Goal: Information Seeking & Learning: Learn about a topic

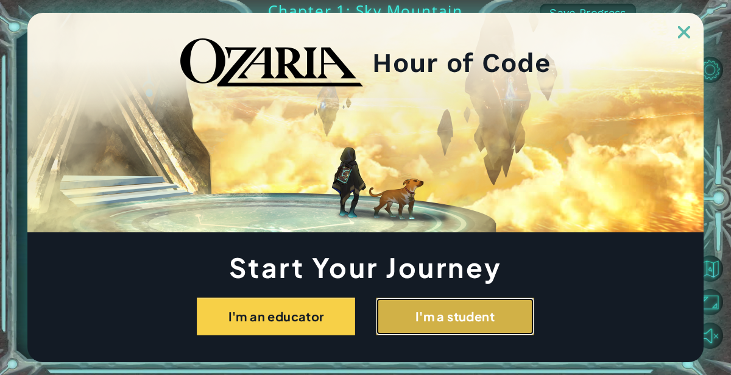
click at [393, 316] on button "I'm a student" at bounding box center [455, 316] width 158 height 38
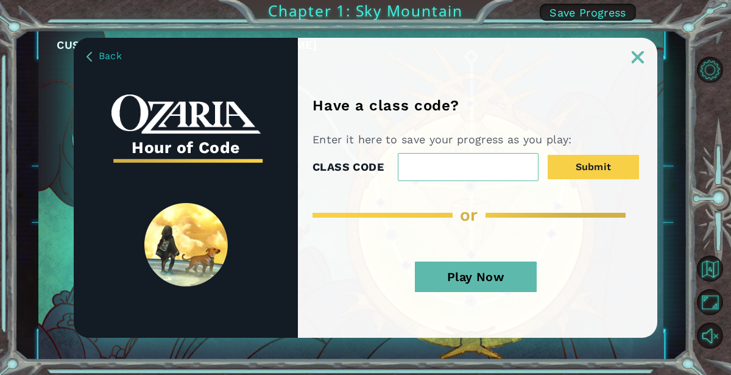
click at [639, 58] on img at bounding box center [638, 57] width 12 height 12
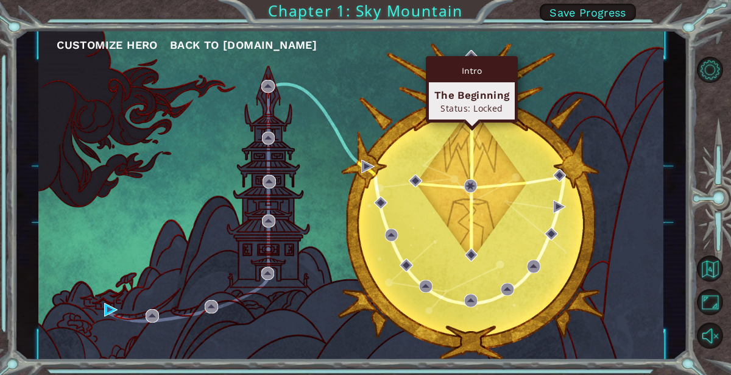
click at [470, 57] on div "Intro The Beginning Status: Locked" at bounding box center [472, 89] width 92 height 66
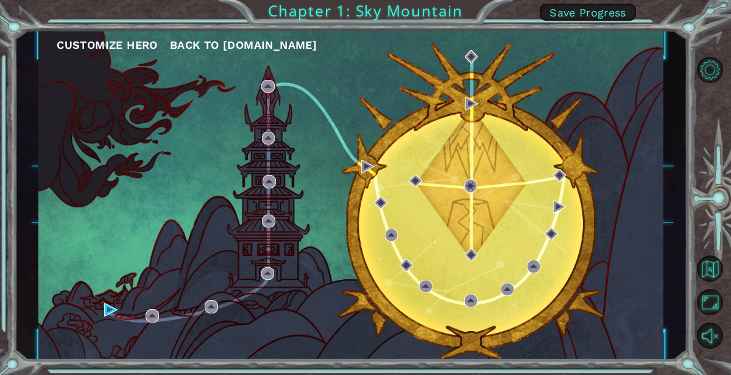
click at [213, 51] on span "Back to [DOMAIN_NAME]" at bounding box center [243, 44] width 147 height 13
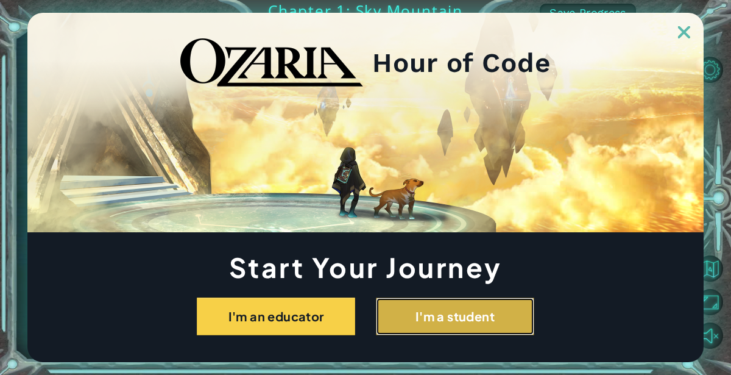
click at [420, 312] on button "I'm a student" at bounding box center [455, 316] width 158 height 38
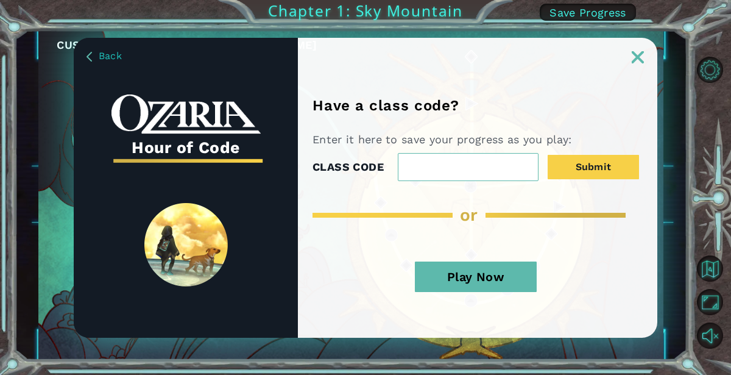
click at [640, 54] on img at bounding box center [638, 57] width 12 height 12
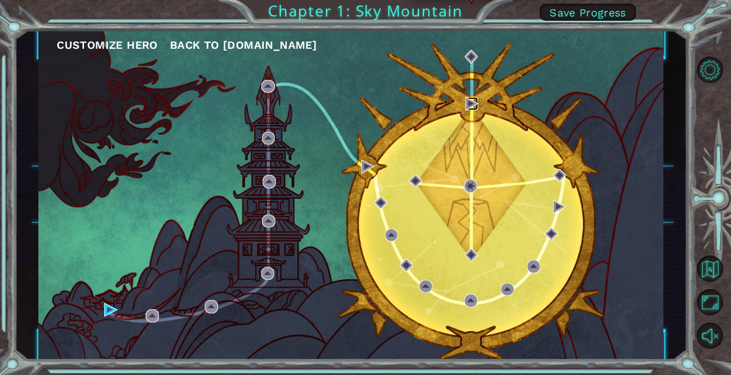
click at [471, 104] on img at bounding box center [471, 103] width 13 height 13
click at [467, 99] on img at bounding box center [471, 103] width 13 height 13
click at [467, 100] on img at bounding box center [471, 103] width 13 height 13
click at [470, 59] on img at bounding box center [471, 56] width 13 height 13
click at [457, 113] on div "Customize Hero Back to ozaria.com" at bounding box center [350, 194] width 625 height 329
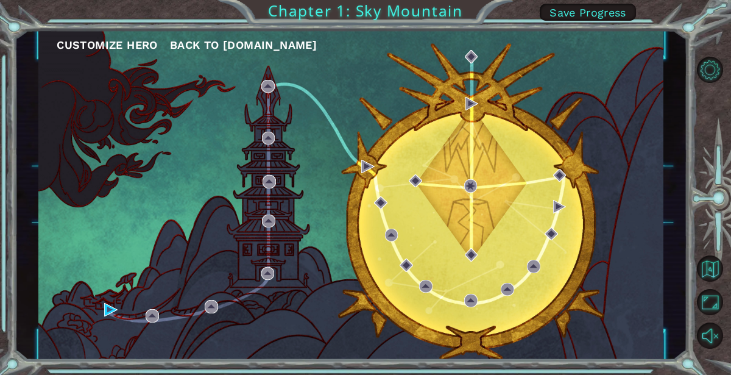
click at [387, 98] on div "Customize Hero Back to ozaria.com" at bounding box center [350, 194] width 625 height 329
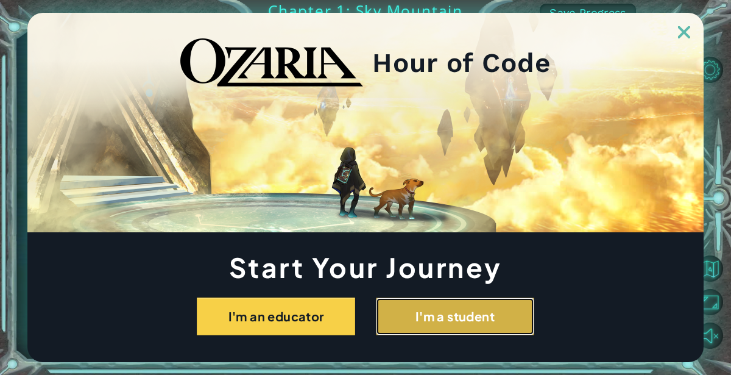
click at [403, 317] on button "I'm a student" at bounding box center [455, 316] width 158 height 38
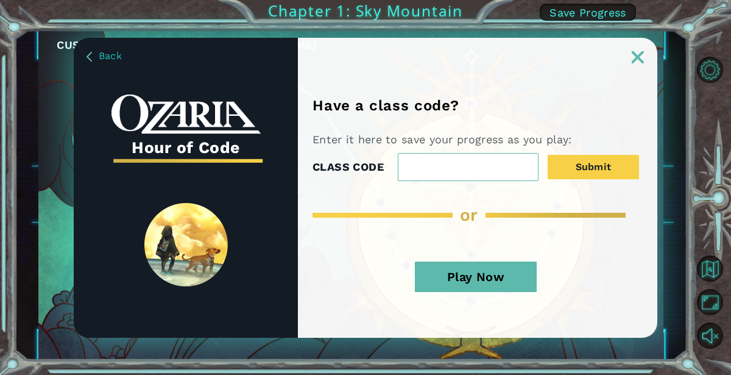
click at [490, 269] on button "Play Now" at bounding box center [476, 276] width 122 height 30
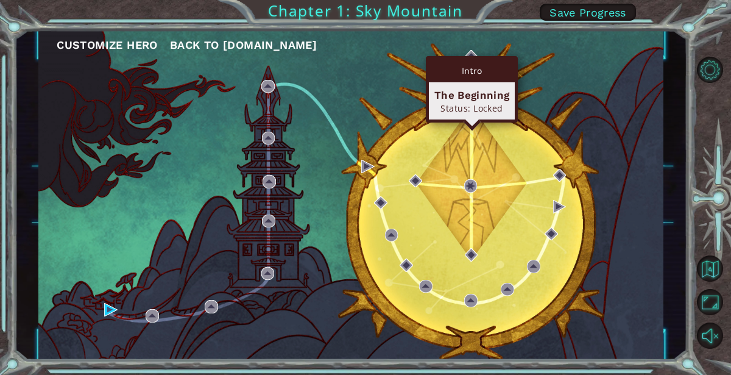
click at [470, 57] on div "Intro The Beginning Status: Locked" at bounding box center [472, 89] width 92 height 66
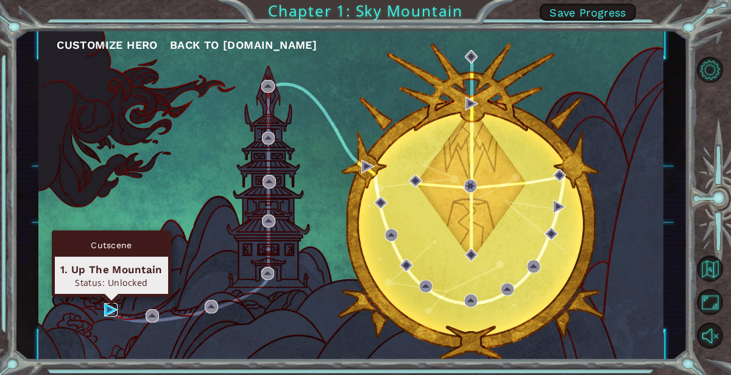
click at [108, 312] on img at bounding box center [110, 309] width 13 height 13
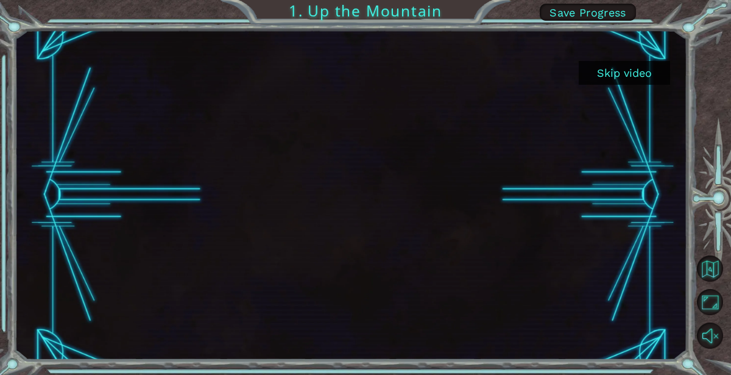
click at [628, 79] on button "Skip video" at bounding box center [624, 73] width 91 height 24
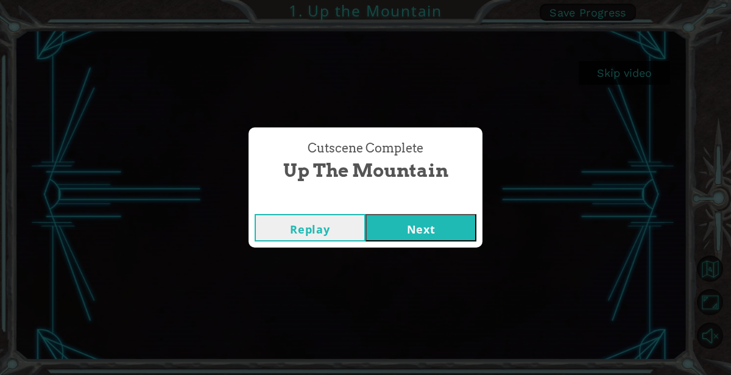
click at [412, 231] on button "Next" at bounding box center [420, 227] width 111 height 27
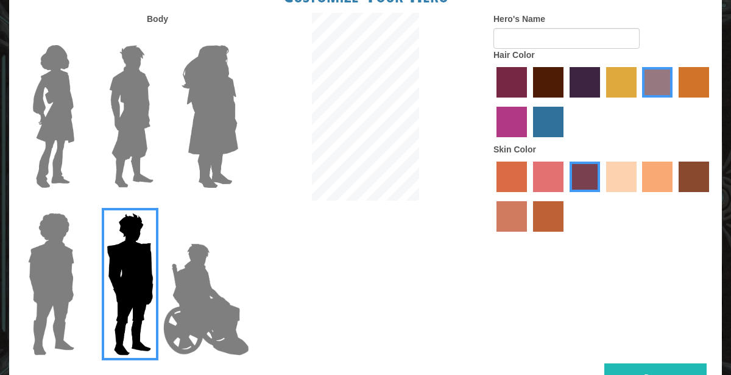
click at [225, 316] on img at bounding box center [206, 299] width 96 height 122
click at [238, 205] on input "Hero Jamie" at bounding box center [238, 205] width 0 height 0
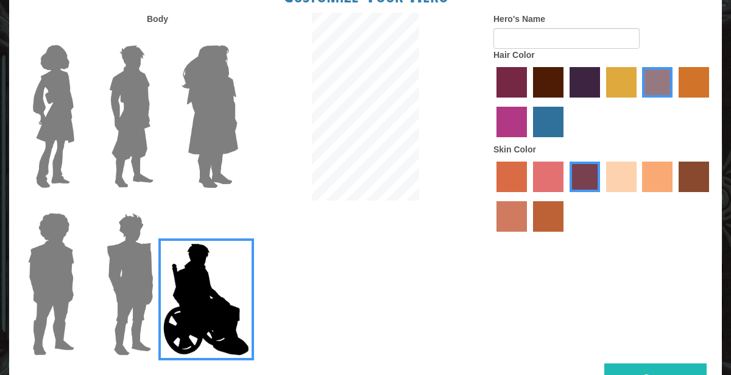
click at [203, 109] on img at bounding box center [210, 116] width 66 height 152
click at [238, 37] on input "Hero Amethyst" at bounding box center [238, 37] width 0 height 0
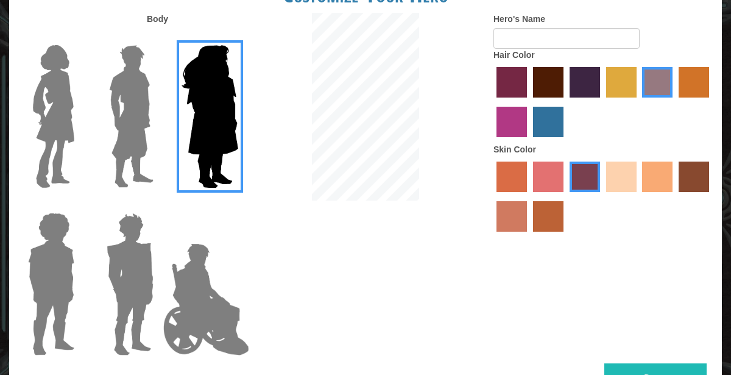
click at [155, 110] on img at bounding box center [131, 116] width 54 height 152
click at [158, 37] on input "Hero Lars" at bounding box center [158, 37] width 0 height 0
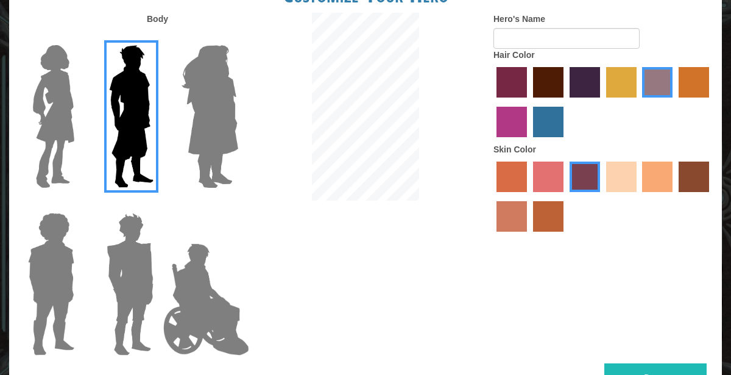
click at [40, 95] on img at bounding box center [53, 116] width 51 height 152
click at [79, 37] on input "Hero Connie" at bounding box center [79, 37] width 0 height 0
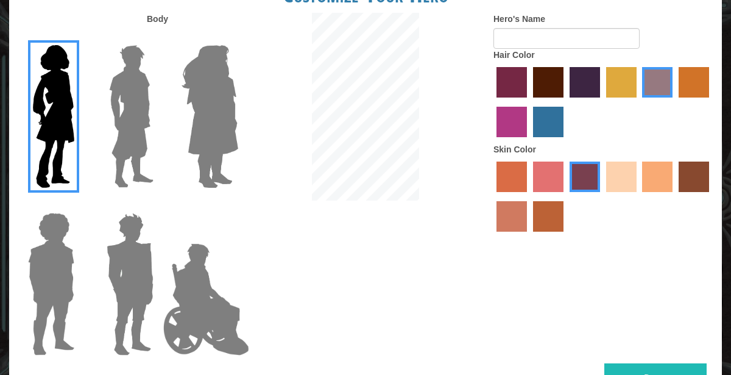
click at [81, 255] on div at bounding box center [48, 278] width 79 height 167
click at [52, 270] on img at bounding box center [51, 284] width 56 height 152
click at [79, 205] on input "Hero Steven" at bounding box center [79, 205] width 0 height 0
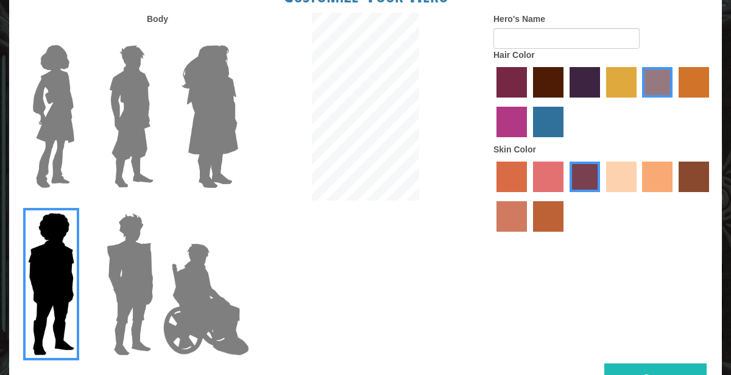
click at [134, 275] on img at bounding box center [130, 284] width 57 height 152
click at [158, 205] on input "Hero Garnet" at bounding box center [158, 205] width 0 height 0
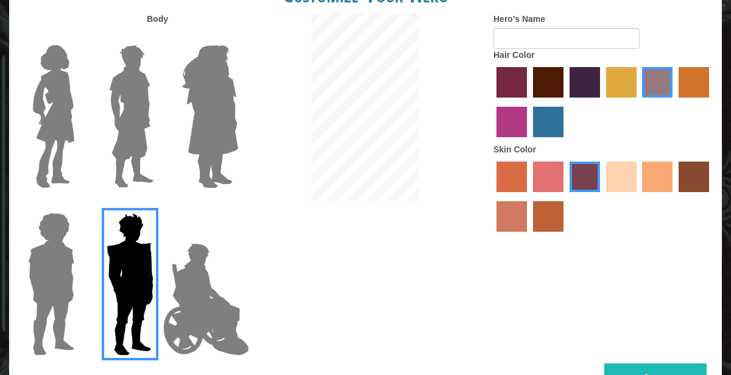
click at [225, 319] on img at bounding box center [206, 299] width 96 height 122
click at [238, 205] on input "Hero Jamie" at bounding box center [238, 205] width 0 height 0
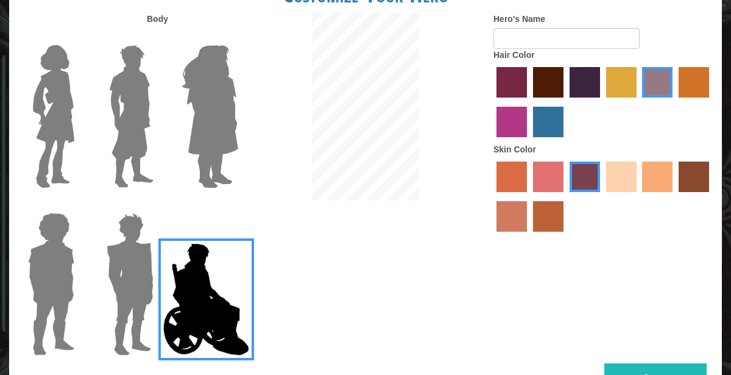
click at [508, 84] on label "paprika hair color" at bounding box center [511, 82] width 30 height 30
click at [492, 102] on input "paprika hair color" at bounding box center [492, 102] width 0 height 0
click at [515, 117] on label "medium red violet hair color" at bounding box center [511, 122] width 30 height 30
click at [711, 102] on input "medium red violet hair color" at bounding box center [711, 102] width 0 height 0
click at [621, 84] on label "tulip tree hair color" at bounding box center [621, 82] width 30 height 30
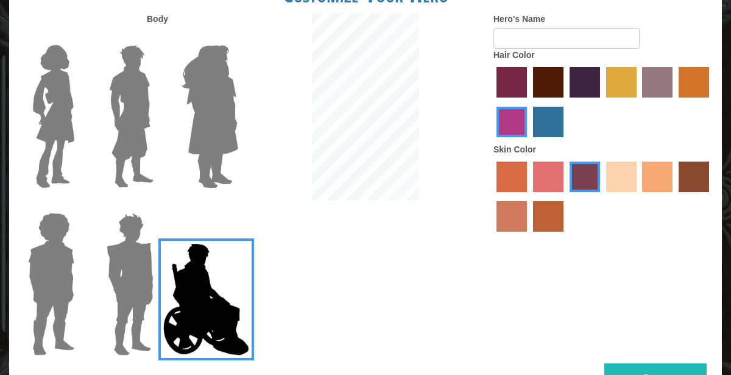
click at [602, 102] on input "tulip tree hair color" at bounding box center [602, 102] width 0 height 0
click at [535, 119] on label "lachmara hair color" at bounding box center [548, 122] width 30 height 30
click at [529, 141] on input "lachmara hair color" at bounding box center [529, 141] width 0 height 0
click at [500, 79] on label "paprika hair color" at bounding box center [511, 82] width 30 height 30
click at [492, 102] on input "paprika hair color" at bounding box center [492, 102] width 0 height 0
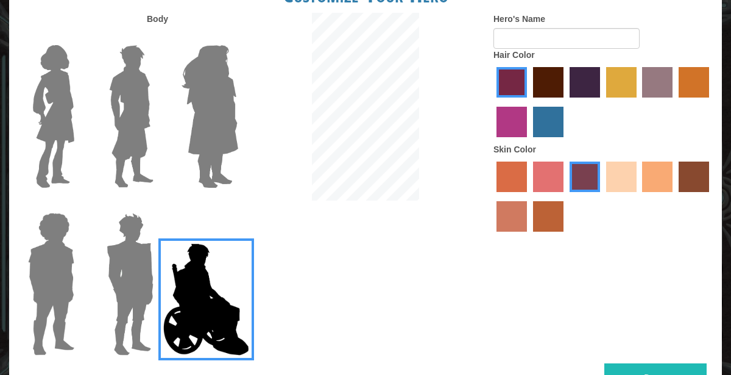
click at [200, 82] on img at bounding box center [210, 116] width 66 height 152
click at [238, 37] on input "Hero Amethyst" at bounding box center [238, 37] width 0 height 0
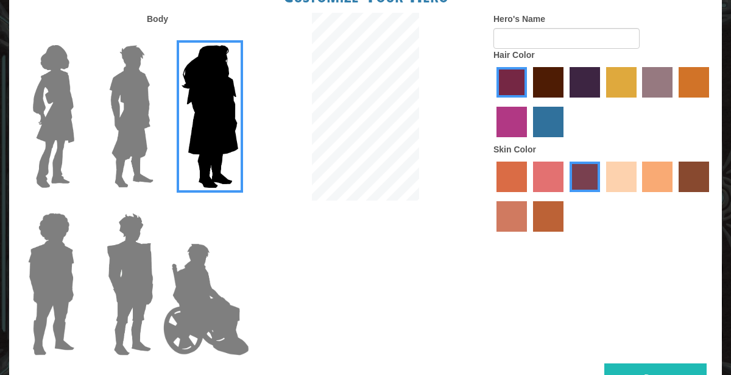
click at [130, 252] on img at bounding box center [130, 284] width 57 height 152
click at [158, 205] on input "Hero Garnet" at bounding box center [158, 205] width 0 height 0
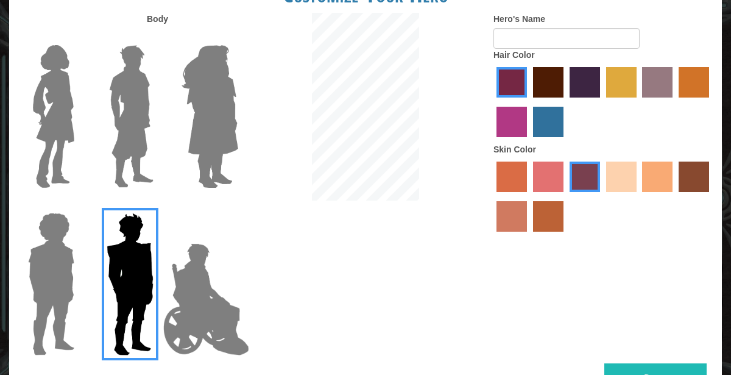
click at [57, 271] on img at bounding box center [51, 284] width 56 height 152
click at [79, 205] on input "Hero Steven" at bounding box center [79, 205] width 0 height 0
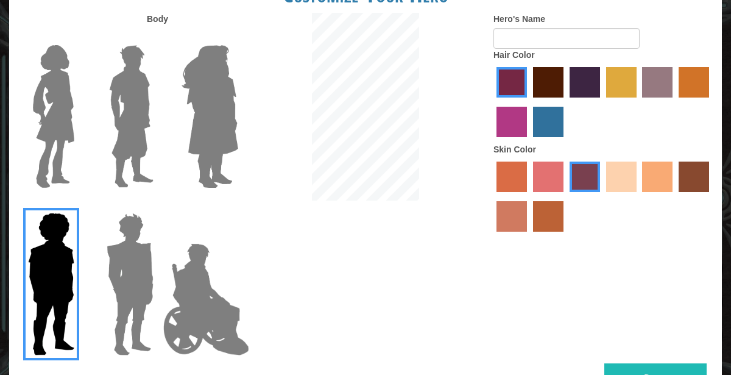
click at [54, 130] on img at bounding box center [53, 116] width 51 height 152
click at [79, 37] on input "Hero Connie" at bounding box center [79, 37] width 0 height 0
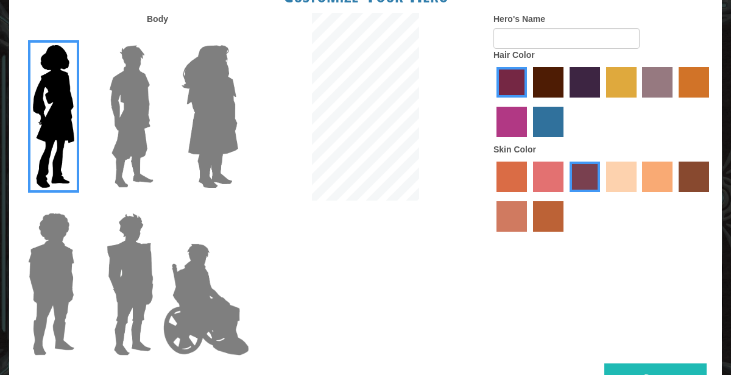
click at [182, 266] on img at bounding box center [206, 299] width 96 height 122
click at [238, 205] on input "Hero Jamie" at bounding box center [238, 205] width 0 height 0
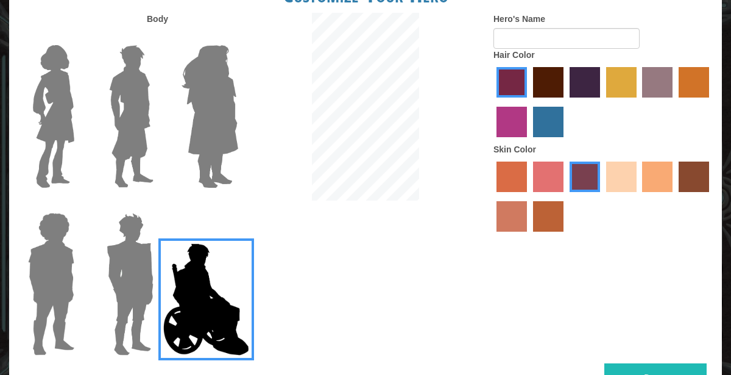
click at [422, 252] on div "Body Hero's Name Hair Color Skin Color" at bounding box center [365, 188] width 713 height 350
click at [505, 44] on input "Hero's Name" at bounding box center [566, 38] width 146 height 21
type input "Mr. Hicklebottoms"
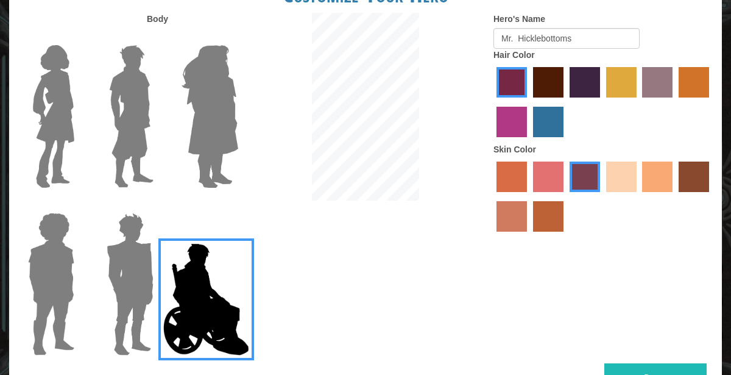
click at [621, 368] on button "Done" at bounding box center [655, 376] width 102 height 27
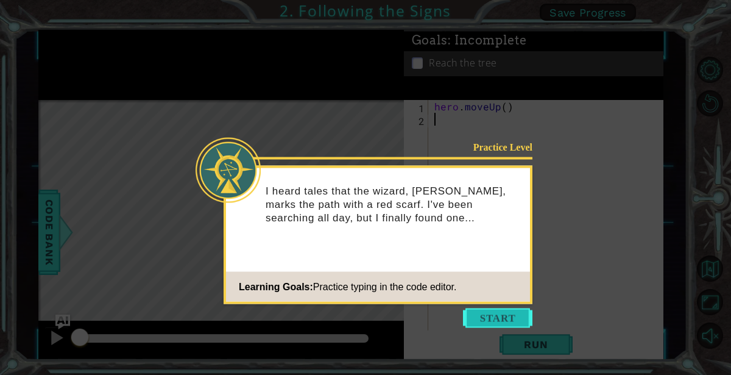
click at [485, 318] on button "Start" at bounding box center [497, 317] width 69 height 19
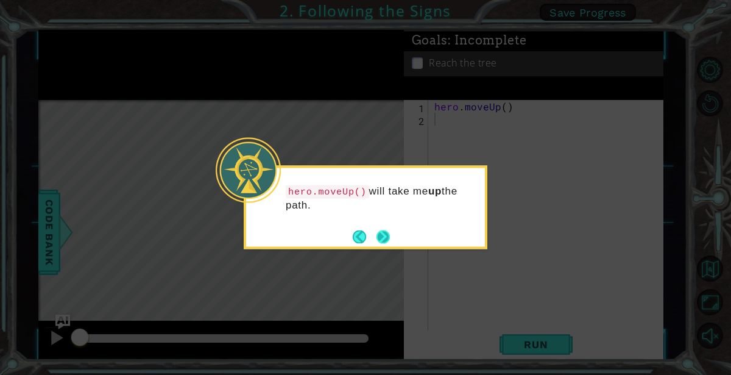
click at [380, 237] on button "Next" at bounding box center [382, 236] width 13 height 13
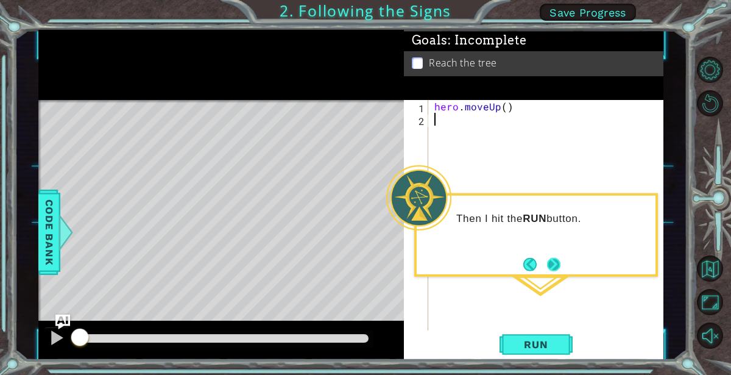
click at [551, 266] on button "Next" at bounding box center [553, 263] width 13 height 13
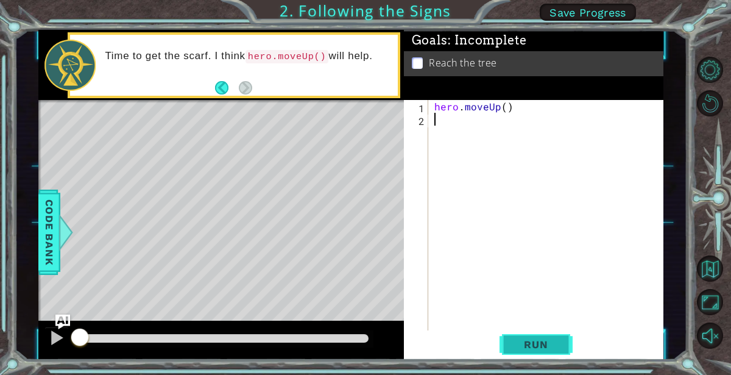
click at [542, 347] on span "Run" at bounding box center [536, 344] width 48 height 12
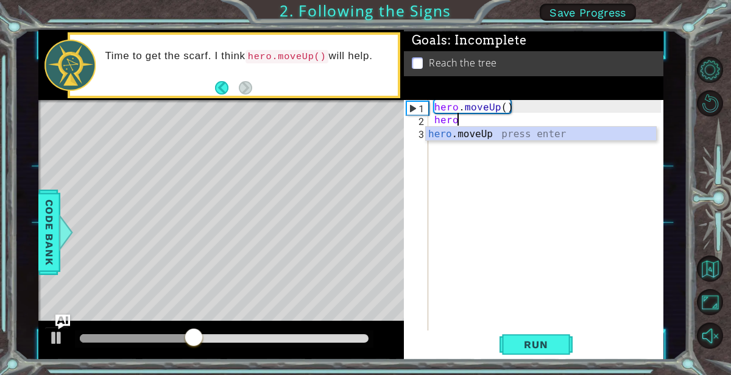
scroll to position [0, 1]
type textarea "hero.M"
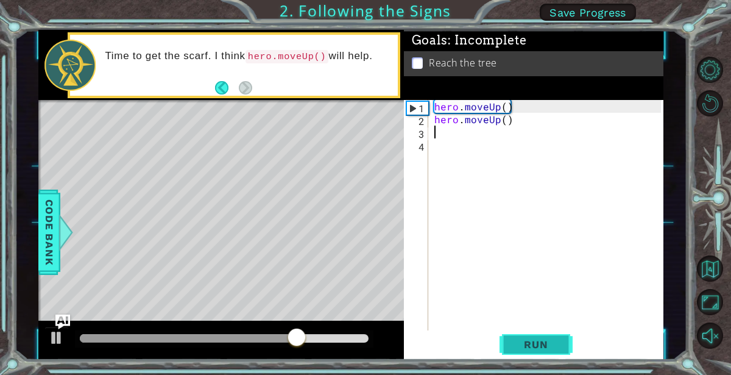
click at [541, 347] on span "Run" at bounding box center [536, 344] width 48 height 12
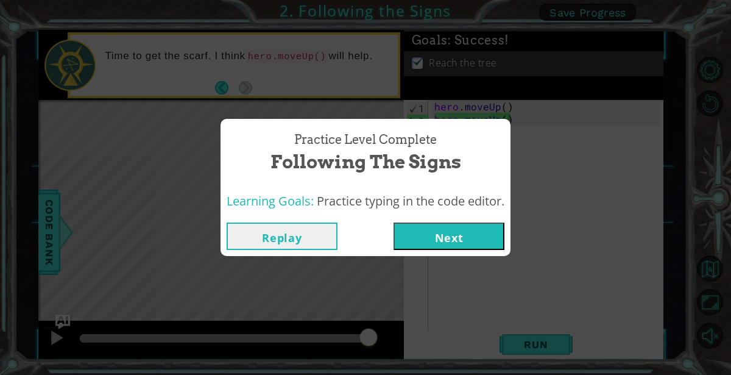
click at [435, 239] on button "Next" at bounding box center [448, 235] width 111 height 27
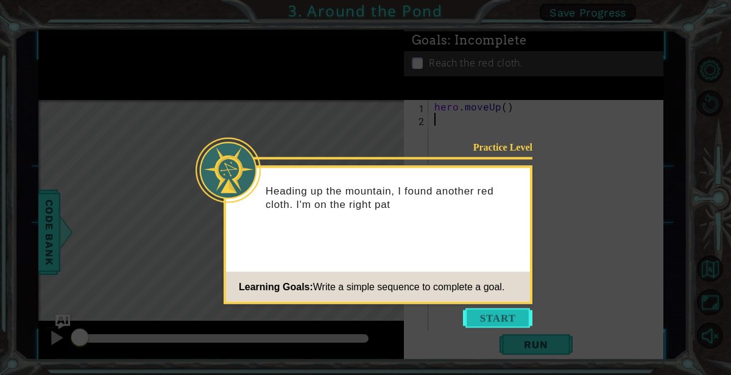
click at [482, 314] on button "Start" at bounding box center [497, 317] width 69 height 19
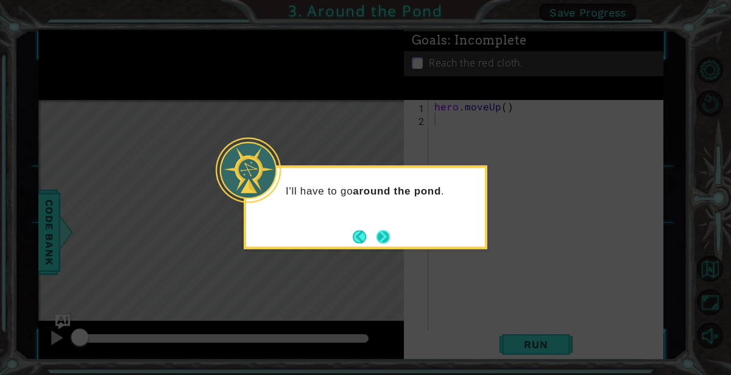
click at [386, 239] on button "Next" at bounding box center [382, 236] width 13 height 13
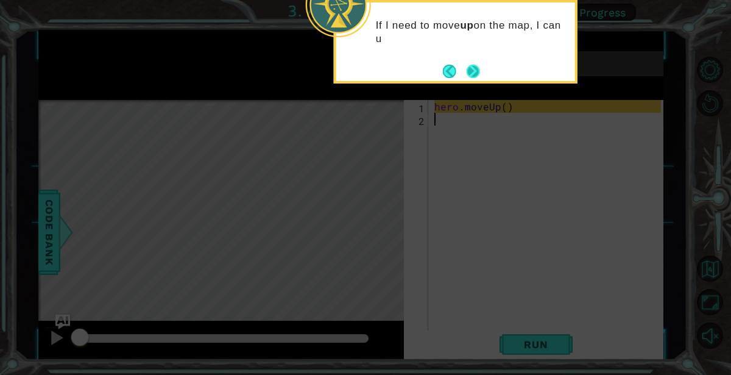
click at [473, 70] on button "Next" at bounding box center [473, 71] width 13 height 13
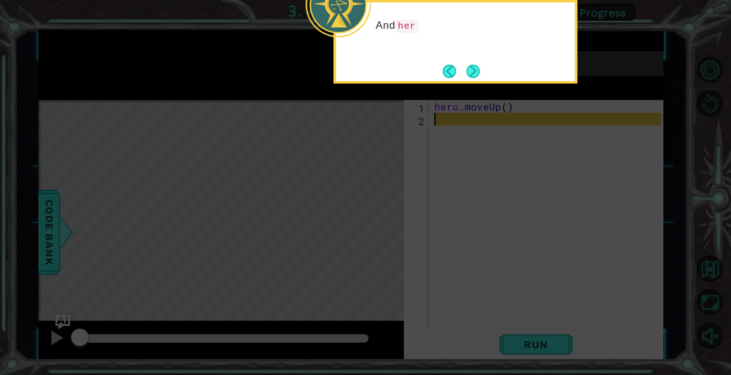
click at [473, 70] on button "Next" at bounding box center [472, 70] width 15 height 15
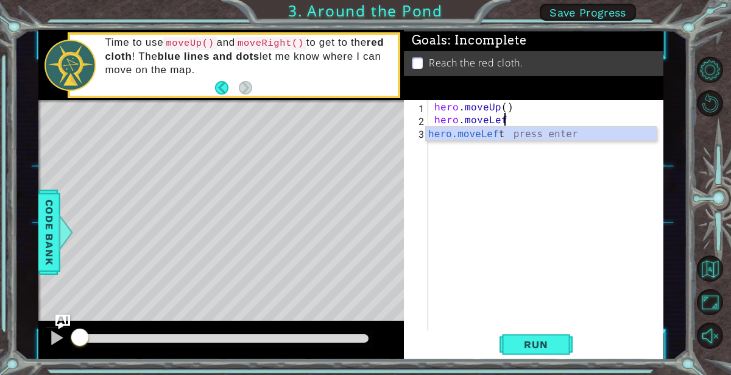
scroll to position [0, 4]
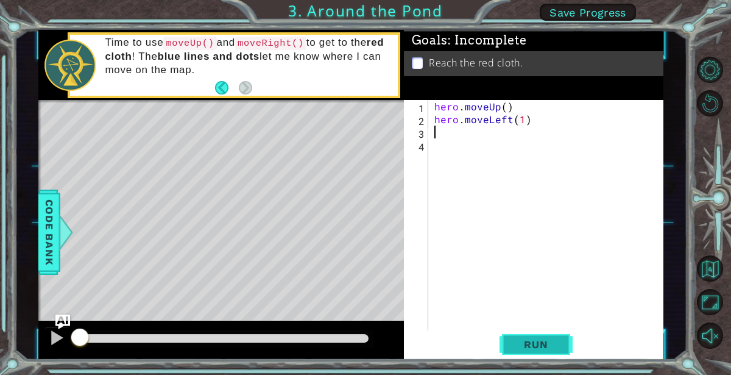
type textarea "hero.moveLeft(1)"
click at [525, 348] on span "Run" at bounding box center [536, 344] width 48 height 12
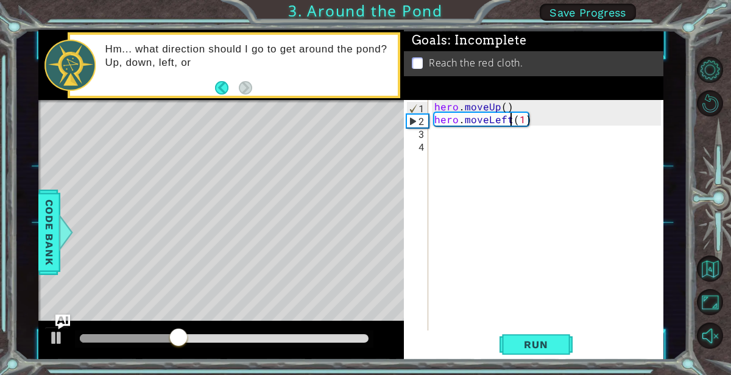
click at [508, 121] on div "hero . moveUp ( ) hero . moveLeft ( 1 )" at bounding box center [549, 228] width 235 height 256
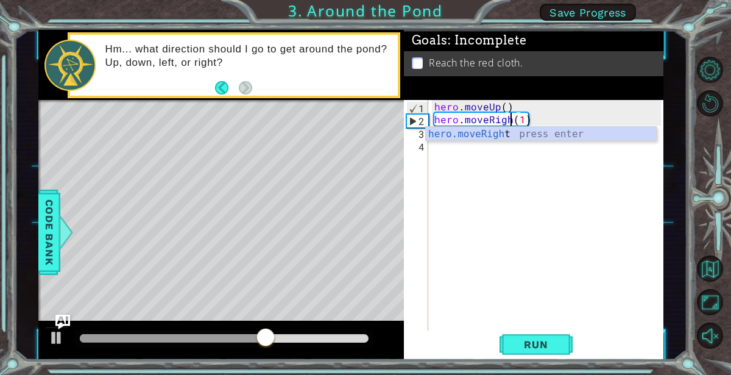
scroll to position [0, 5]
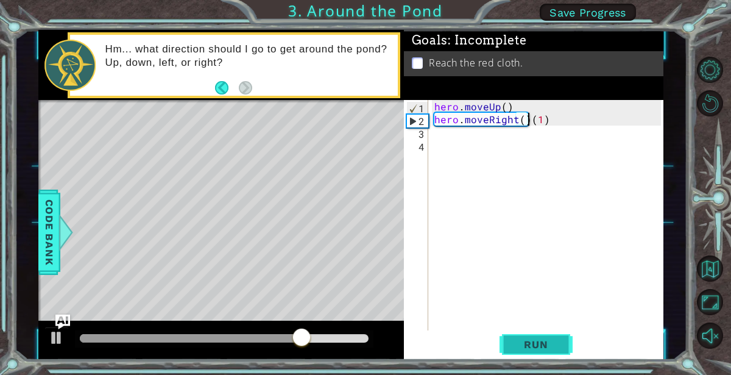
click at [503, 341] on button "Run" at bounding box center [535, 344] width 73 height 26
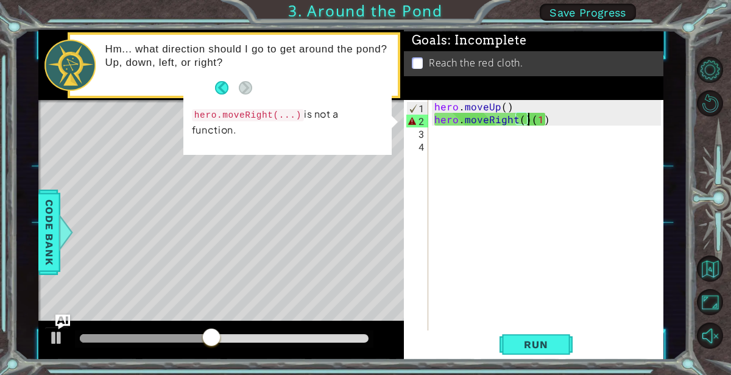
click at [552, 118] on div "hero . moveUp ( ) hero . moveRight ( ) ( 1 )" at bounding box center [549, 228] width 235 height 256
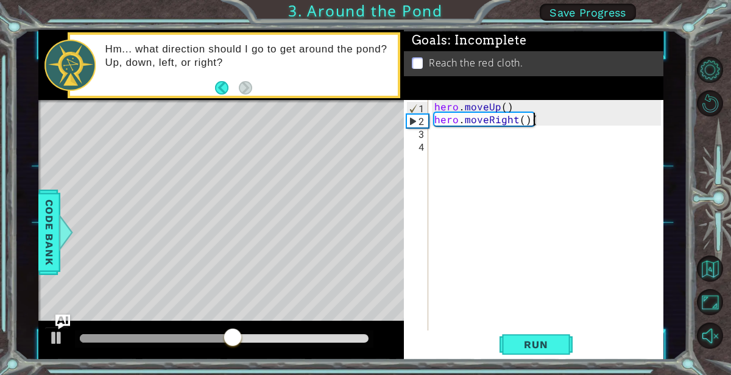
type textarea "hero.moveRight()"
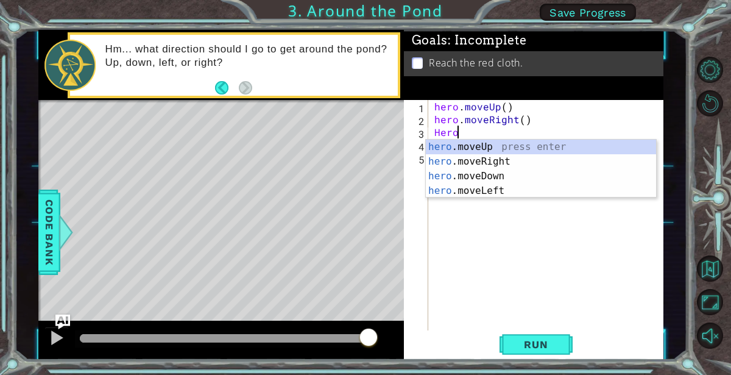
scroll to position [0, 1]
type textarea "H"
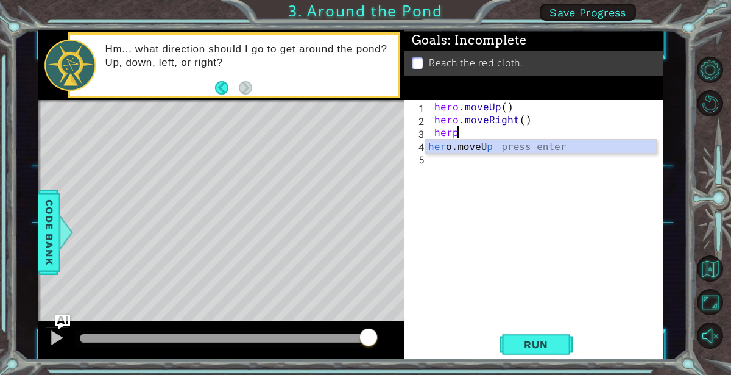
scroll to position [0, 0]
type textarea "hero.moveUp"
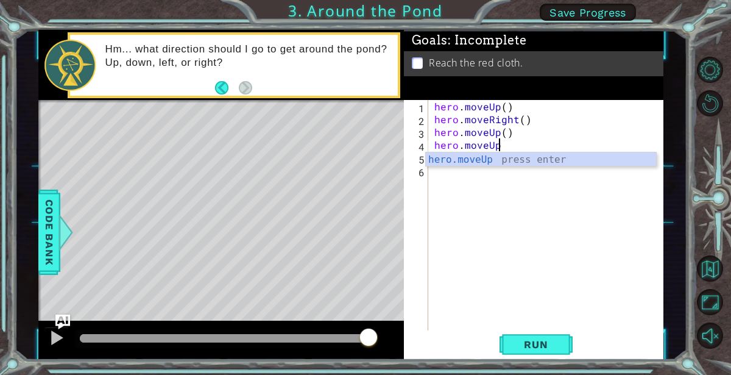
scroll to position [0, 4]
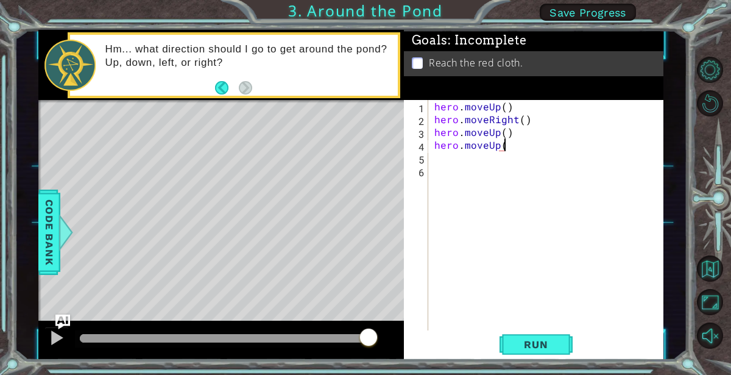
type textarea "hero.moveUp()"
click at [552, 347] on span "Run" at bounding box center [536, 344] width 48 height 12
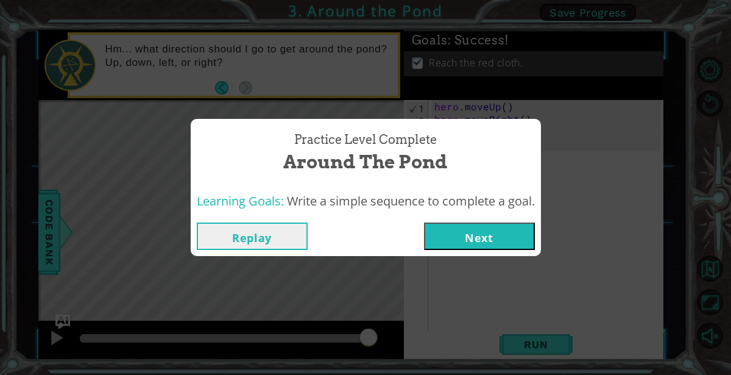
click at [470, 246] on button "Next" at bounding box center [479, 235] width 111 height 27
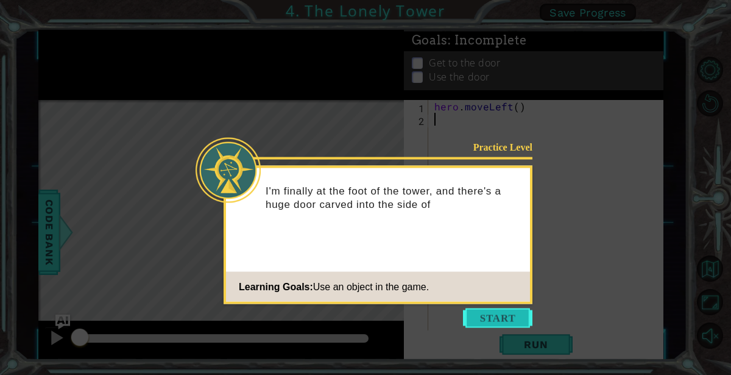
click at [515, 322] on button "Start" at bounding box center [497, 317] width 69 height 19
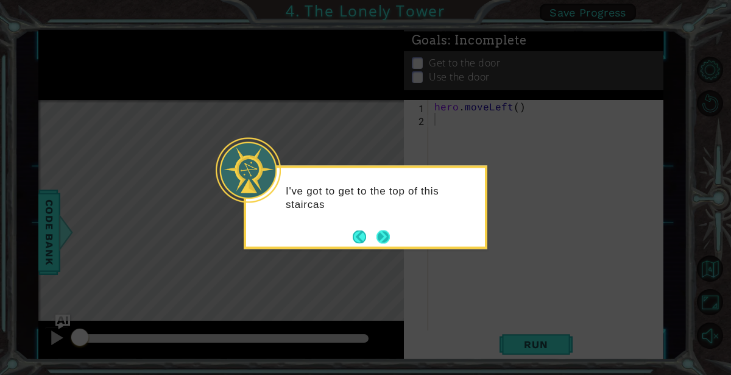
click at [388, 237] on button "Next" at bounding box center [382, 236] width 13 height 13
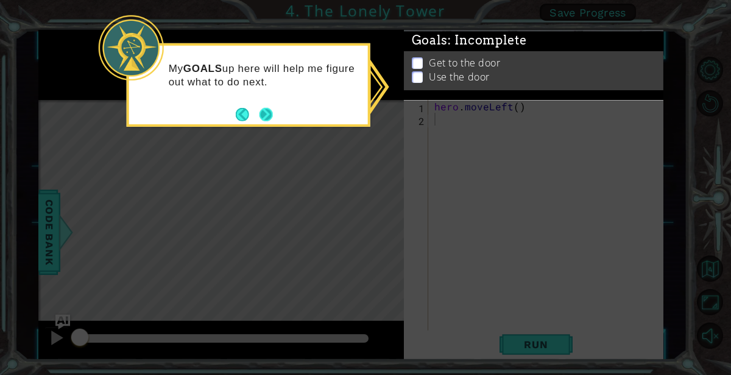
click at [268, 113] on button "Next" at bounding box center [266, 114] width 14 height 14
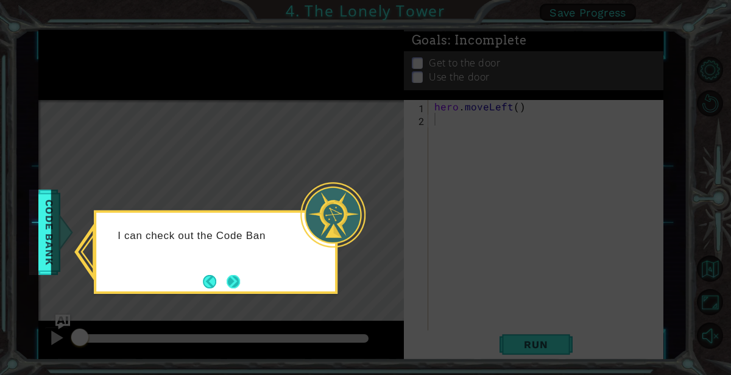
click at [238, 280] on button "Next" at bounding box center [233, 281] width 13 height 13
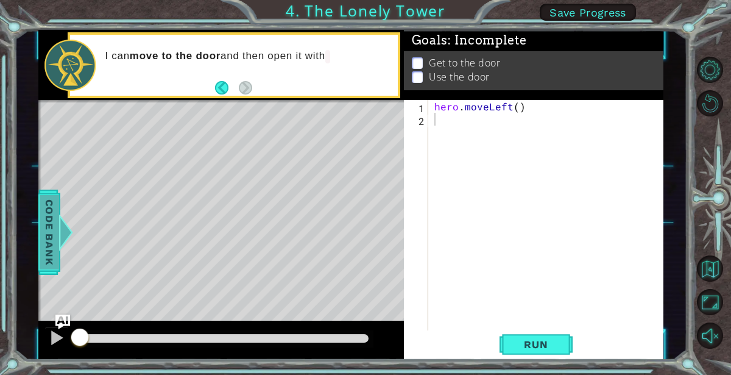
click at [44, 234] on span "Code Bank" at bounding box center [49, 232] width 19 height 74
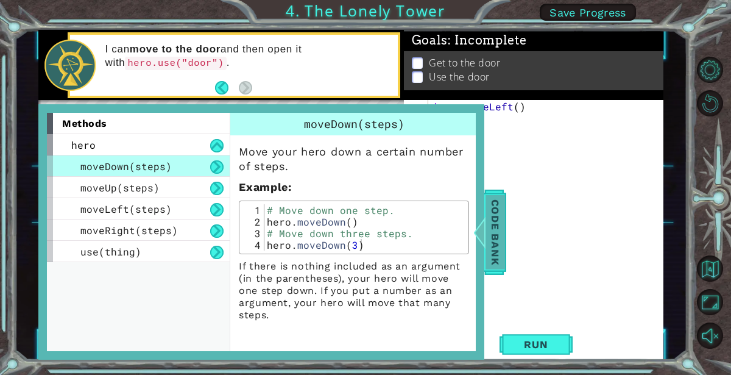
click at [488, 233] on span "Code Bank" at bounding box center [494, 232] width 19 height 74
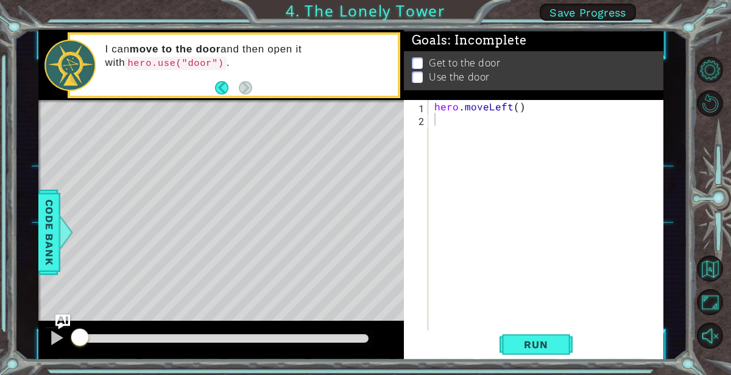
click at [457, 120] on div "hero . moveLeft ( )" at bounding box center [549, 228] width 235 height 256
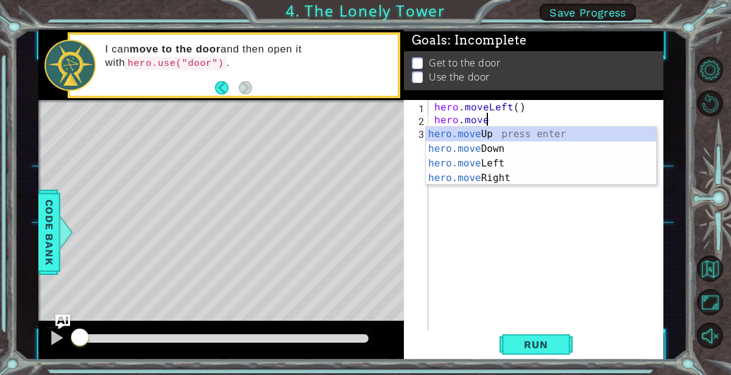
scroll to position [0, 3]
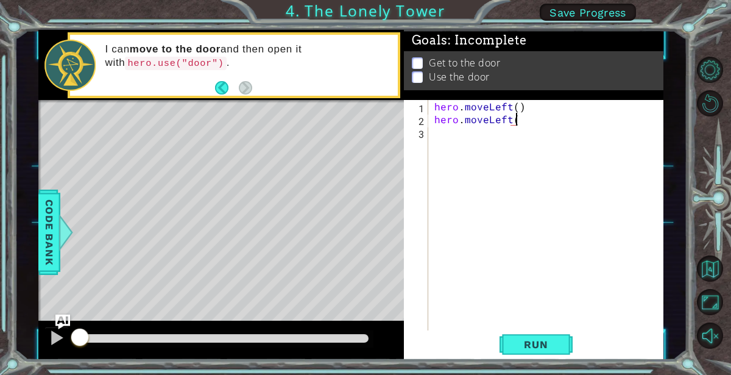
type textarea "hero.moveLeft()"
type textarea "hero.moveUp()"
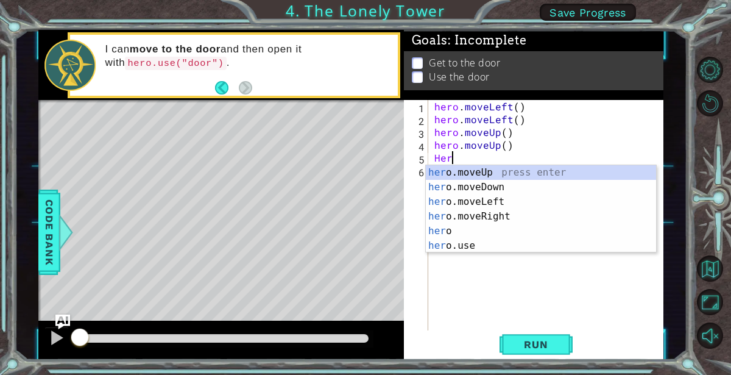
type textarea "H"
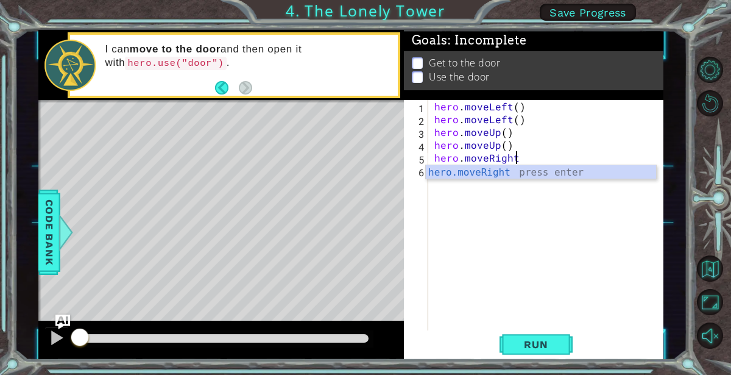
scroll to position [0, 4]
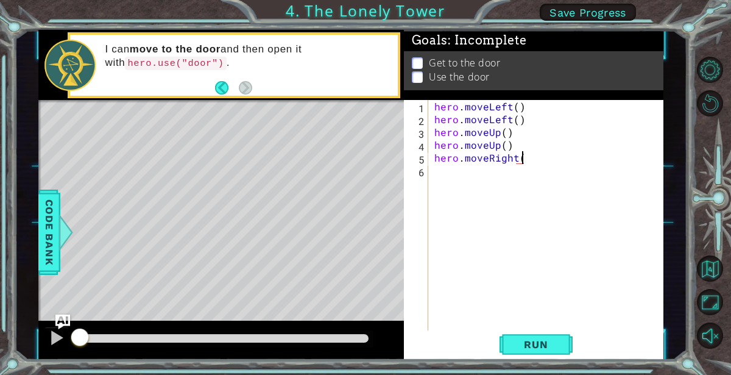
type textarea "hero.moveRight()"
type textarea "H"
type textarea "hero.moveRight()"
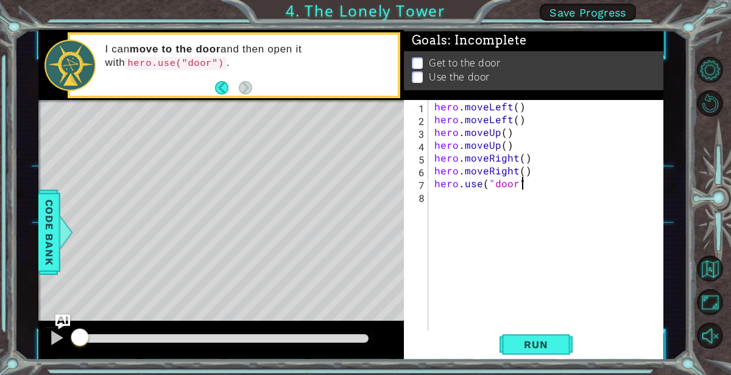
type textarea "hero.use("door")"
click at [535, 349] on span "Run" at bounding box center [536, 344] width 48 height 12
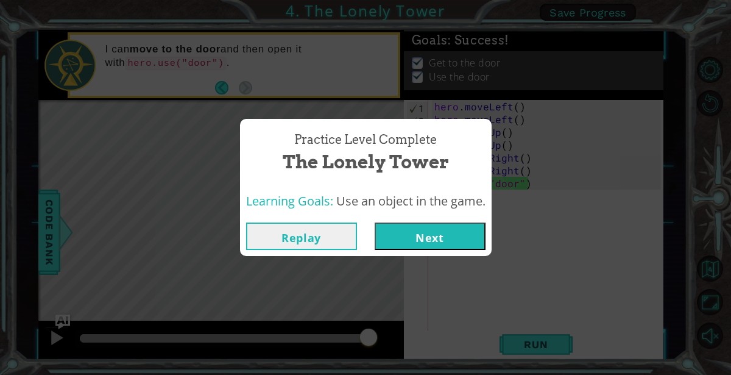
click at [442, 241] on button "Next" at bounding box center [430, 235] width 111 height 27
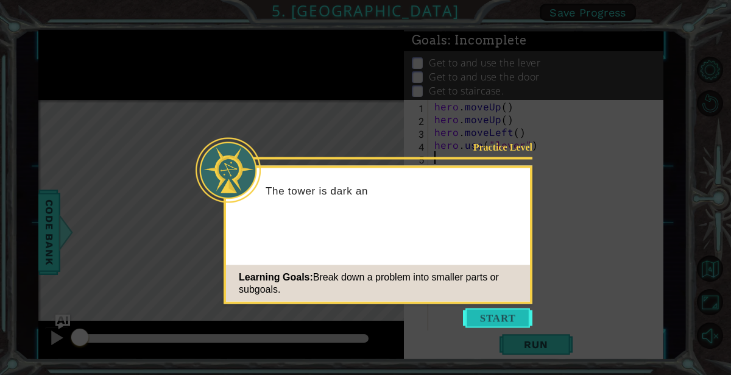
click at [495, 320] on button "Start" at bounding box center [497, 317] width 69 height 19
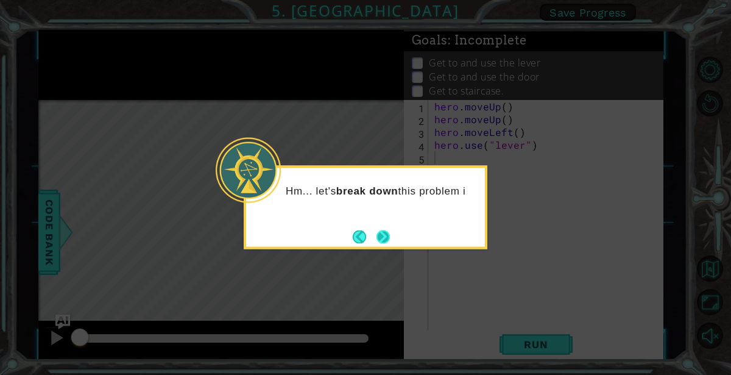
click at [384, 238] on button "Next" at bounding box center [382, 236] width 13 height 13
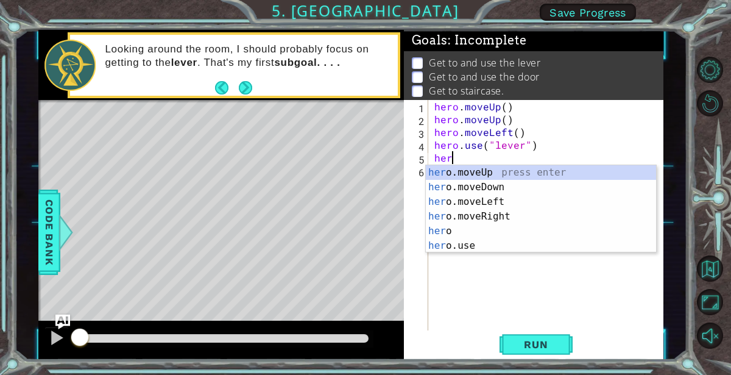
scroll to position [0, 1]
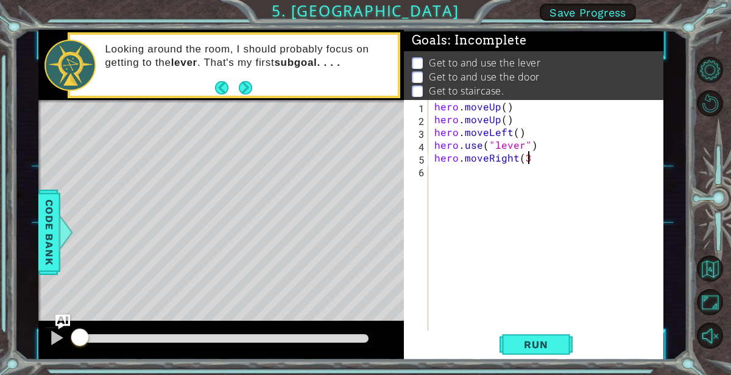
type textarea "hero.moveRight(3)"
type textarea "hero.moveRight(4)"
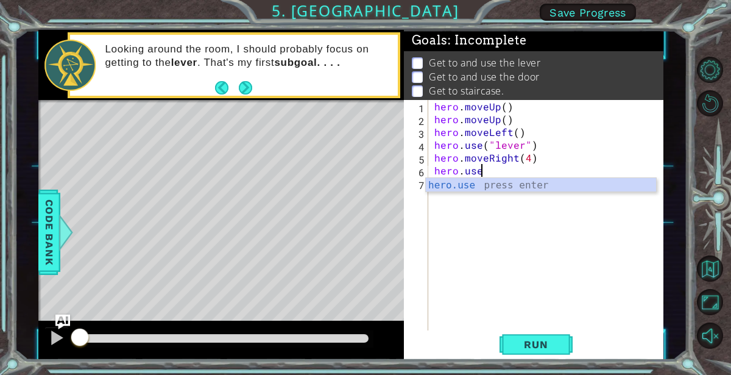
scroll to position [0, 2]
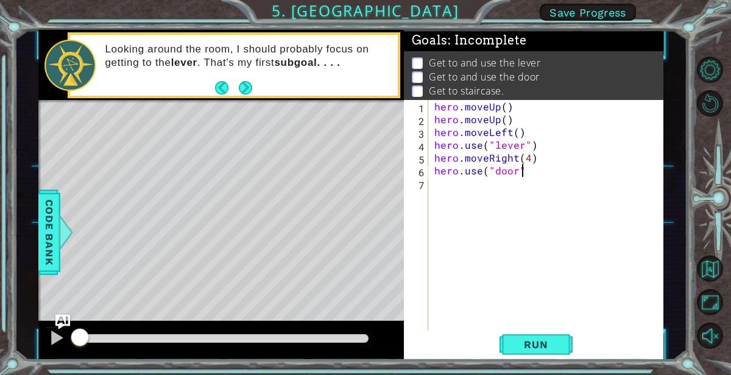
type textarea "hero.use("door")"
click at [528, 342] on span "Run" at bounding box center [536, 344] width 48 height 12
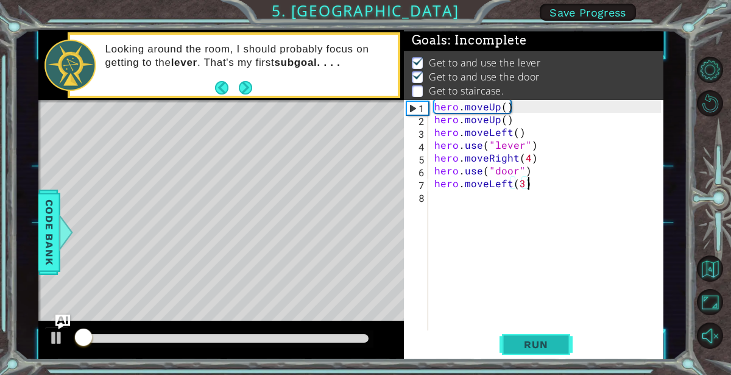
scroll to position [2, 0]
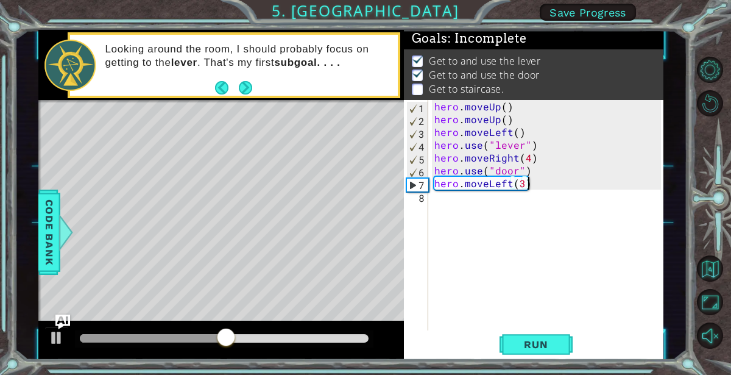
click at [532, 167] on div "hero . moveUp ( ) hero . moveUp ( ) hero . moveLeft ( ) hero . use ( "lever" ) …" at bounding box center [549, 228] width 235 height 256
click at [529, 154] on div "hero . moveUp ( ) hero . moveUp ( ) hero . moveLeft ( ) hero . use ( "lever" ) …" at bounding box center [549, 228] width 235 height 256
click at [527, 167] on div "hero . moveUp ( ) hero . moveUp ( ) hero . moveLeft ( ) hero . use ( "lever" ) …" at bounding box center [549, 228] width 235 height 256
type textarea "hero.use("door")"
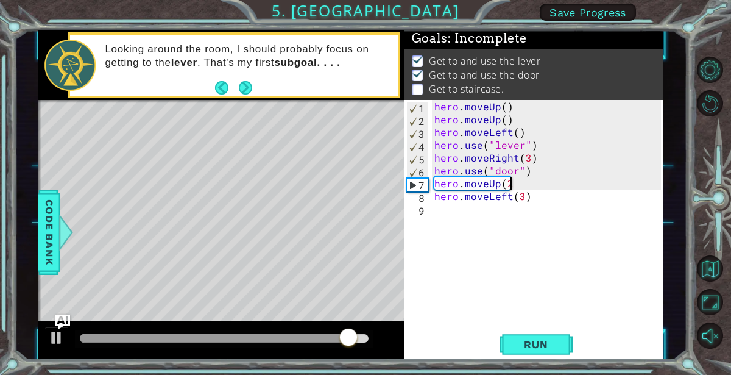
scroll to position [0, 4]
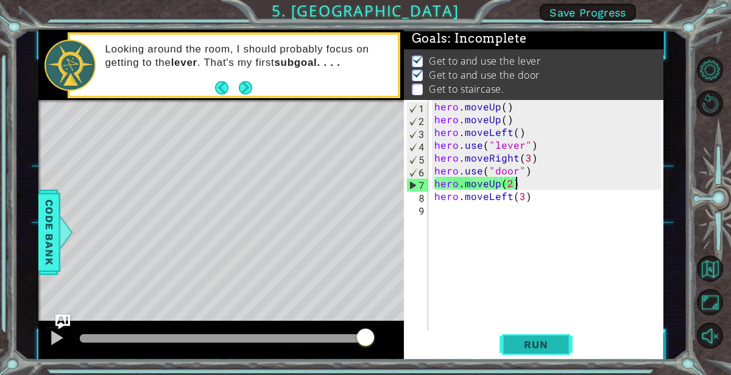
type textarea "hero.moveUp(2)"
click at [530, 346] on span "Run" at bounding box center [536, 344] width 48 height 12
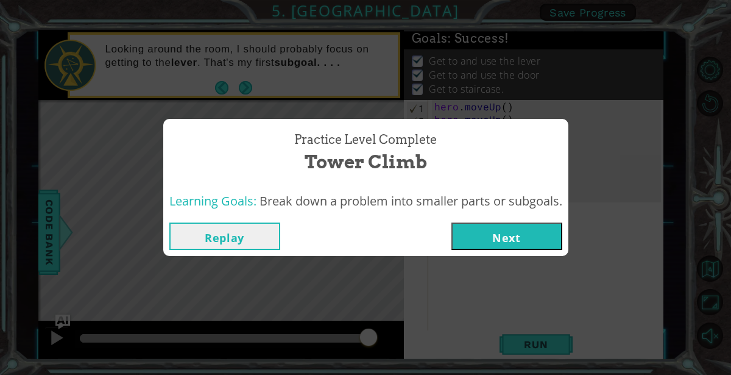
click at [488, 228] on button "Next" at bounding box center [506, 235] width 111 height 27
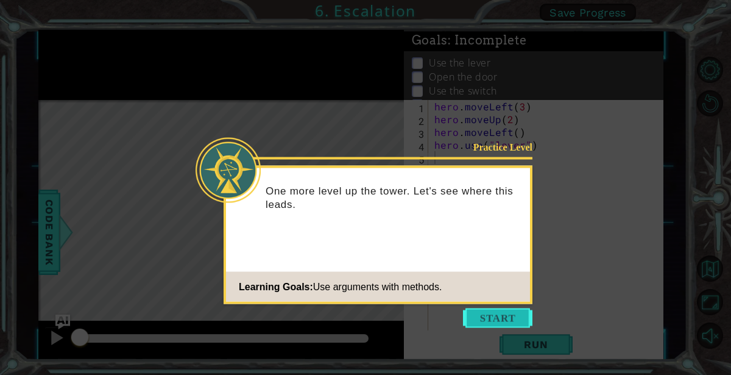
click at [480, 316] on button "Start" at bounding box center [497, 317] width 69 height 19
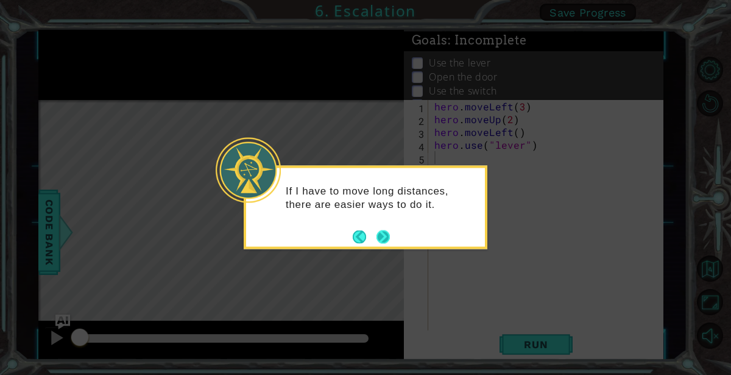
click at [386, 230] on button "Next" at bounding box center [382, 236] width 13 height 13
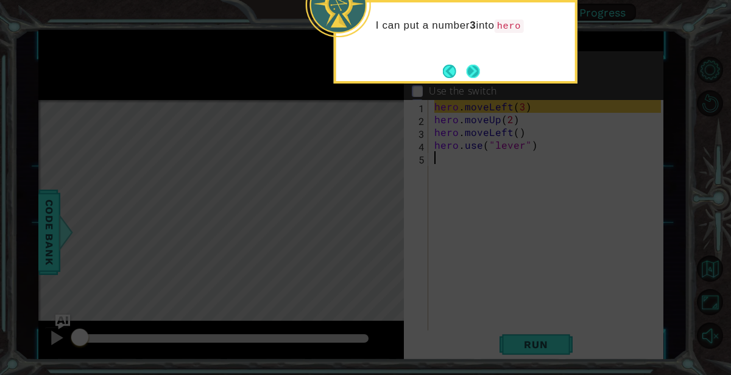
click at [479, 76] on button "Next" at bounding box center [473, 71] width 14 height 14
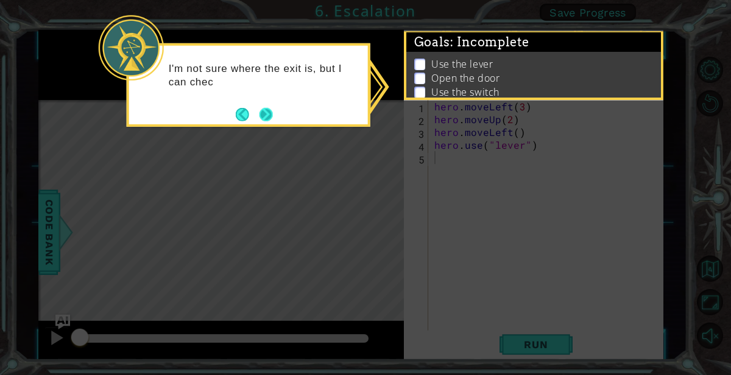
click at [275, 114] on div "I'm not sure where the exit is, but I can chec" at bounding box center [249, 84] width 244 height 83
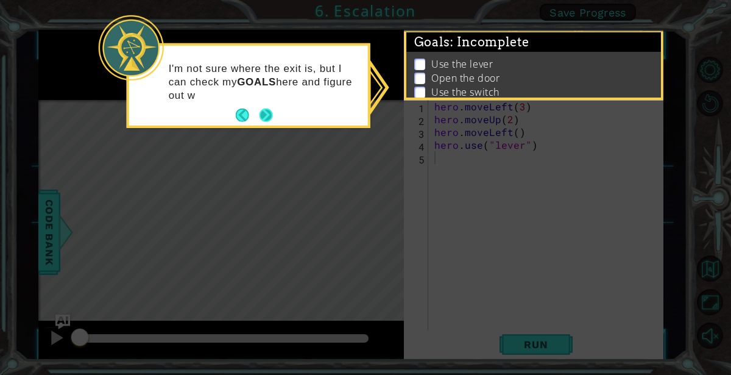
click at [267, 114] on button "Next" at bounding box center [265, 114] width 13 height 13
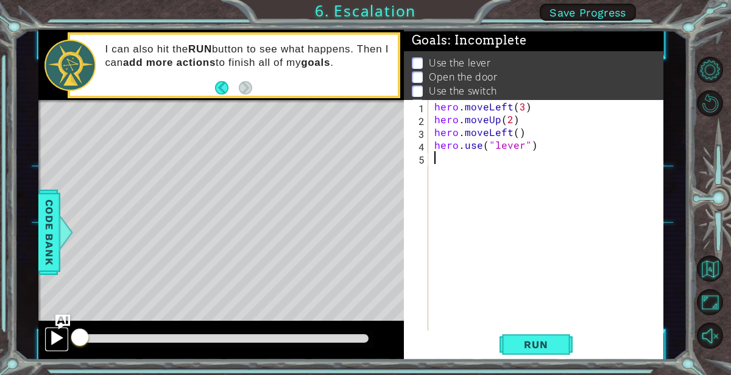
click at [49, 334] on div at bounding box center [57, 337] width 16 height 16
click at [517, 342] on span "Run" at bounding box center [536, 344] width 48 height 12
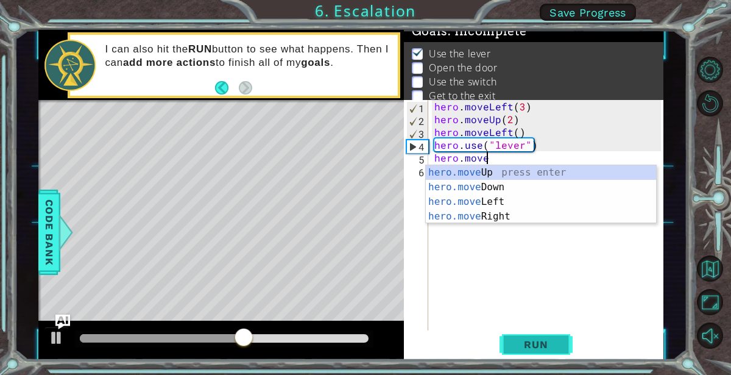
scroll to position [0, 3]
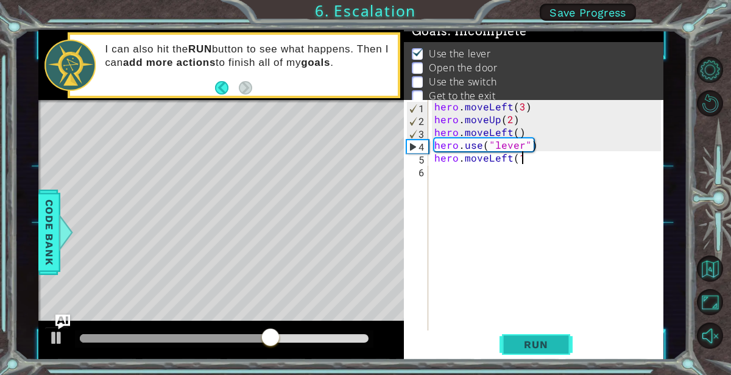
type textarea "hero.moveLeft(1)"
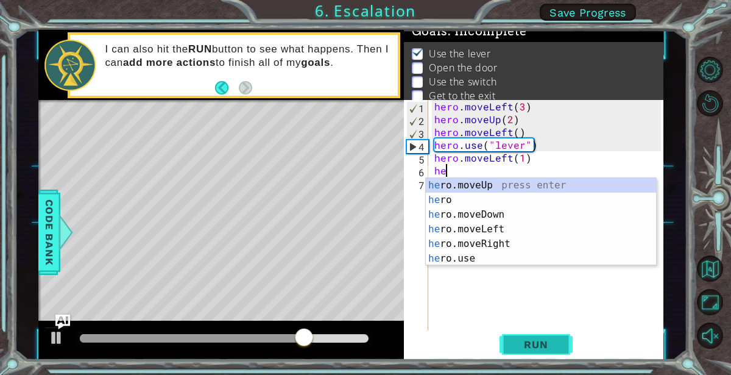
scroll to position [0, 0]
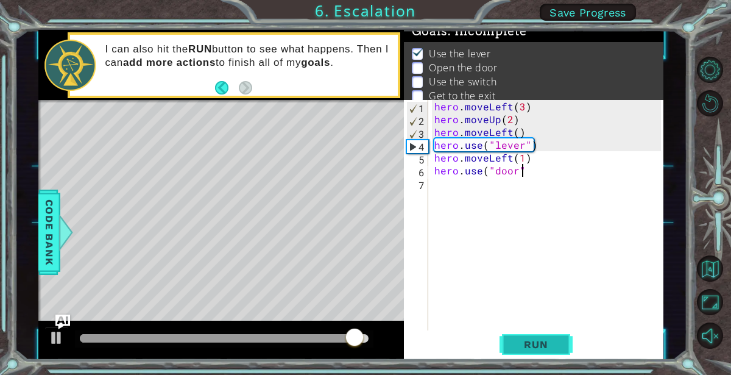
type textarea "hero.use("door")"
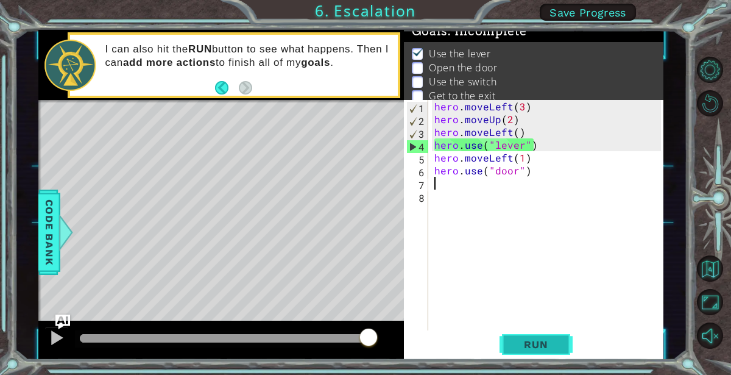
type textarea "H"
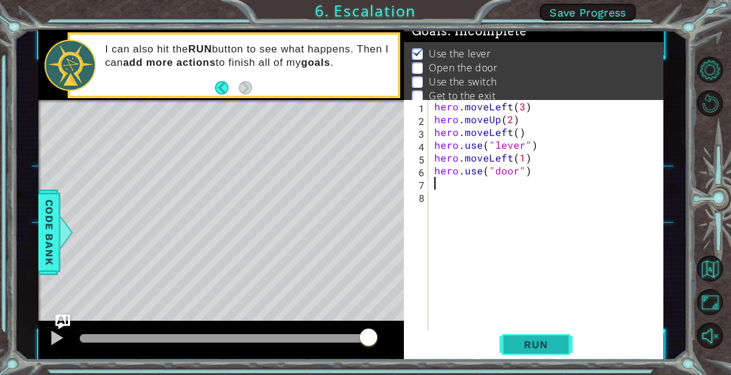
type textarea "e"
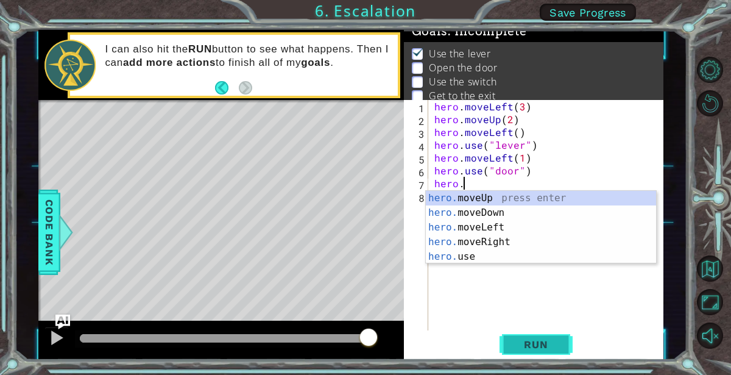
scroll to position [0, 1]
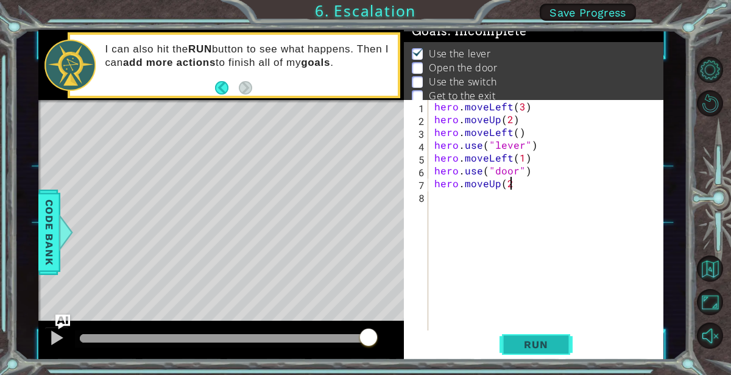
type textarea "hero.moveUp(2)"
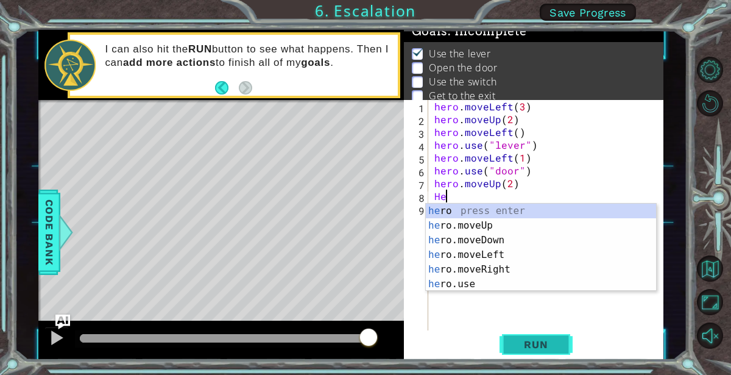
type textarea "H"
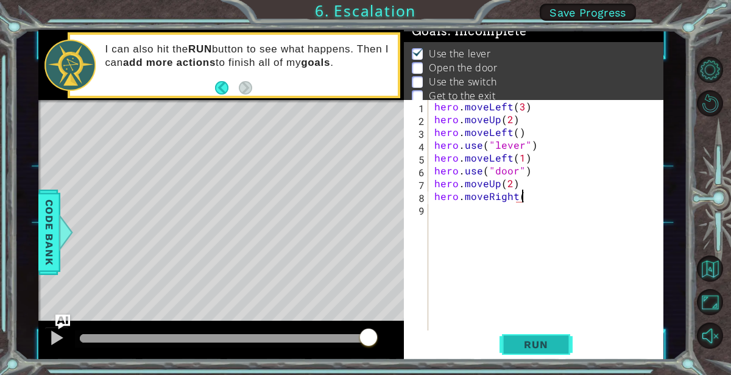
scroll to position [0, 5]
type textarea "hero.moveRight(2)"
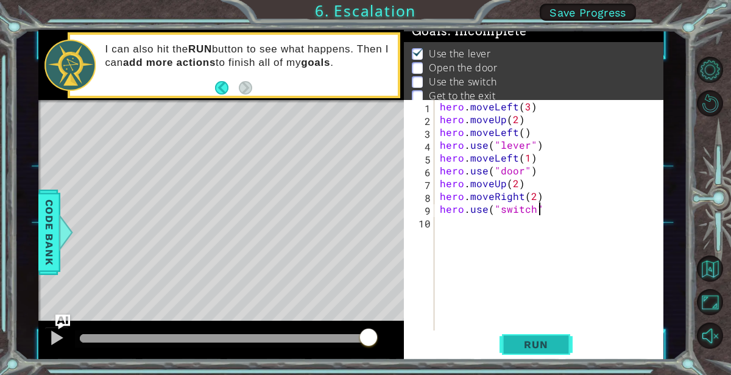
type textarea "hero.use("switch")"
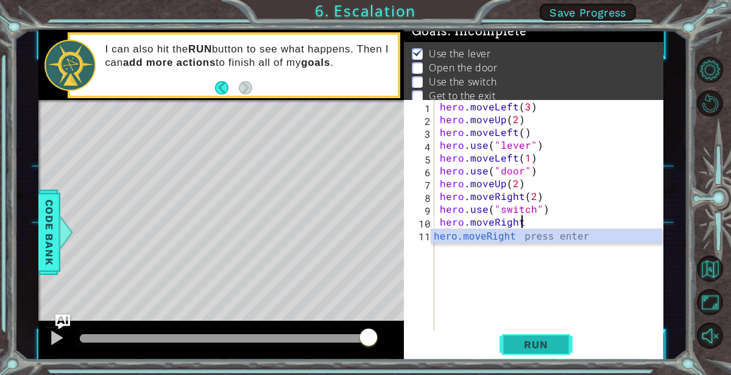
scroll to position [0, 4]
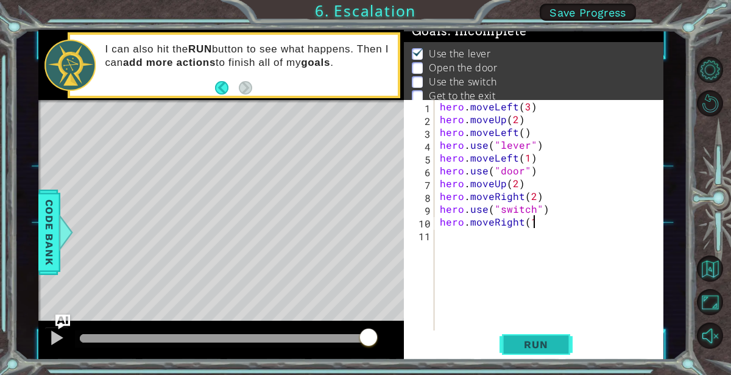
type textarea "hero.moveRight(1)"
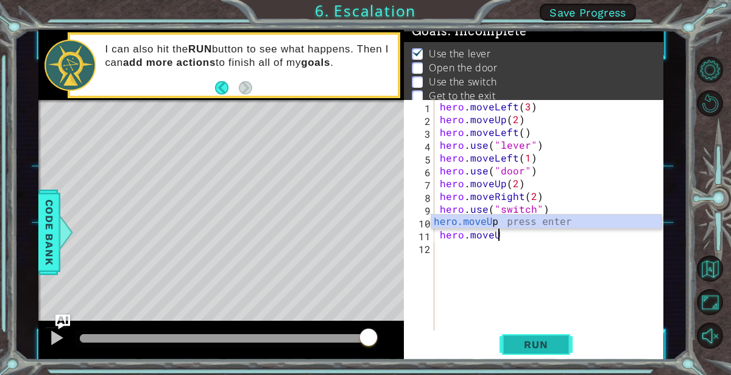
scroll to position [0, 3]
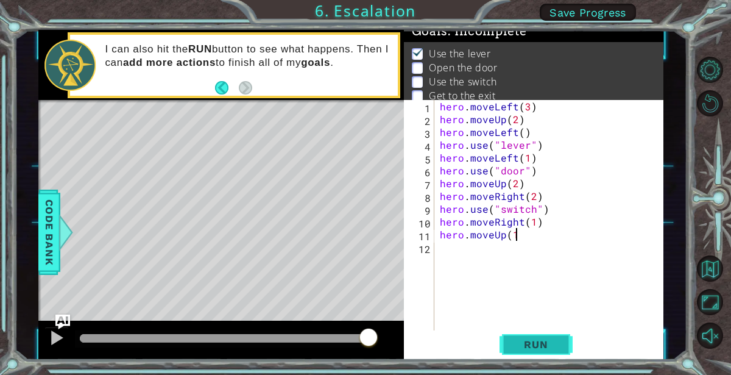
type textarea "hero.moveUp(1)"
click at [541, 336] on button "Run" at bounding box center [535, 344] width 73 height 26
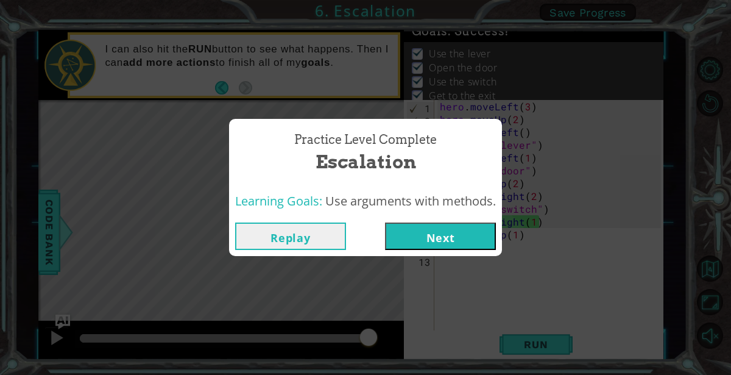
click at [457, 232] on button "Next" at bounding box center [440, 235] width 111 height 27
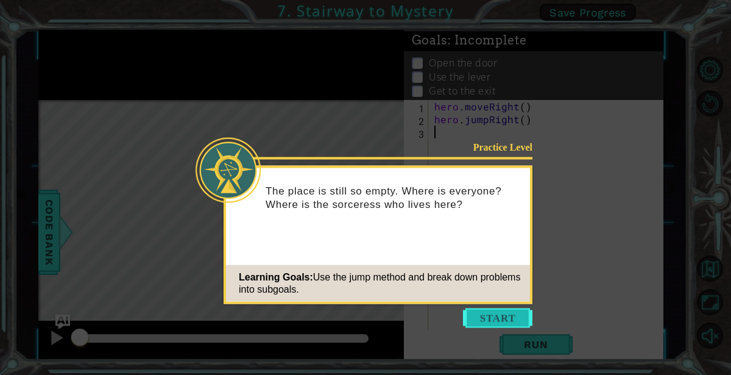
click at [514, 317] on button "Start" at bounding box center [497, 317] width 69 height 19
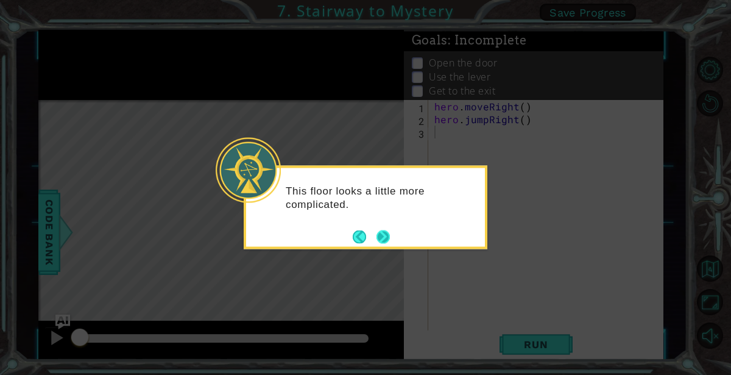
click at [386, 237] on button "Next" at bounding box center [382, 236] width 13 height 13
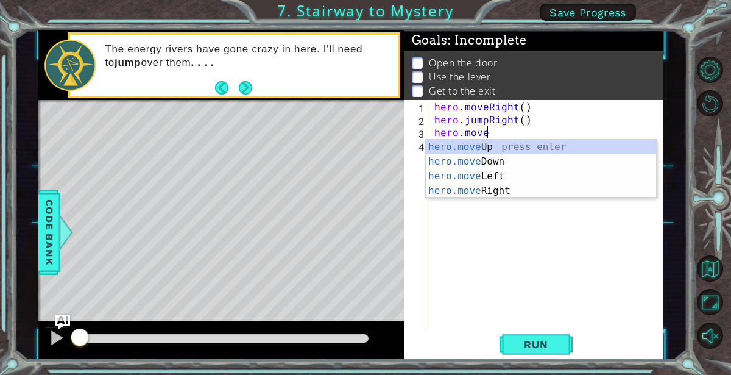
scroll to position [0, 3]
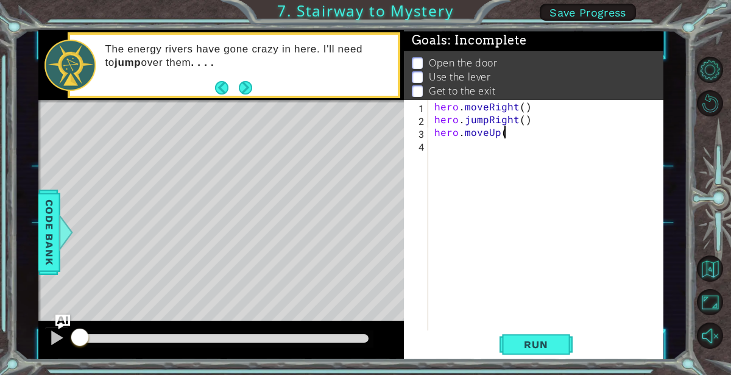
type textarea "hero.moveUp()"
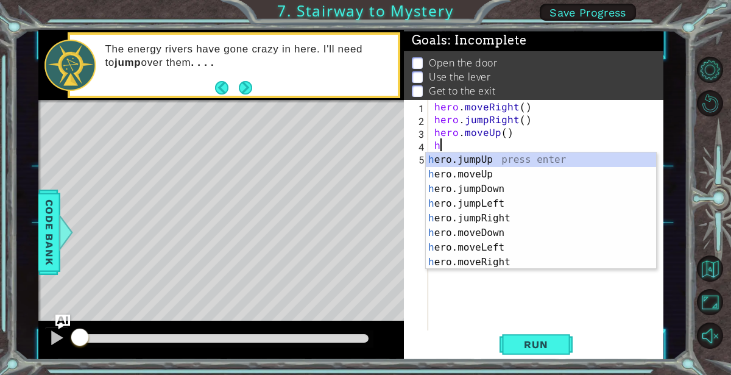
scroll to position [0, 1]
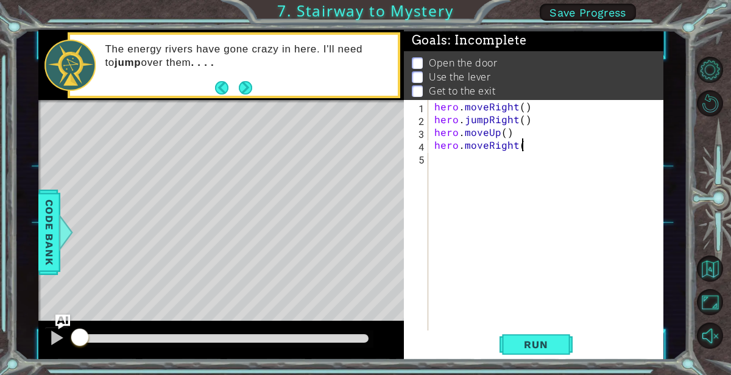
type textarea "hero.moveRight()"
type textarea "hero.use("door")"
type textarea "hero.moveUp(2)"
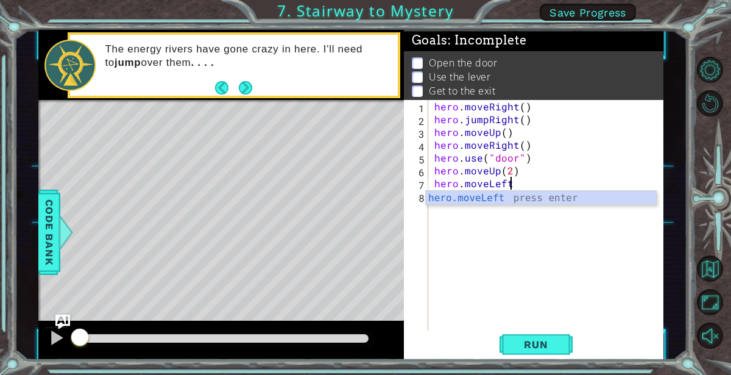
scroll to position [0, 4]
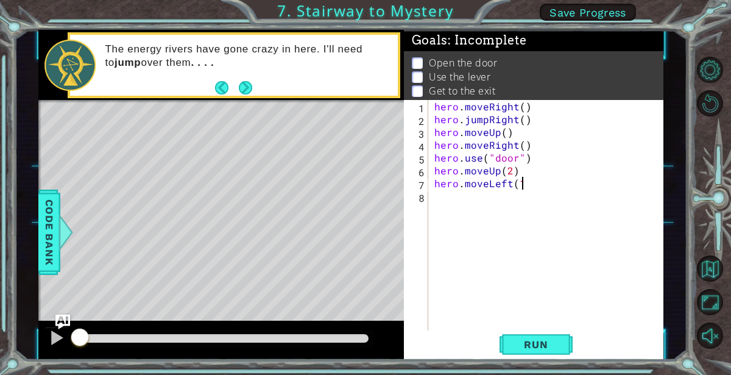
type textarea "hero.moveLeft(1)"
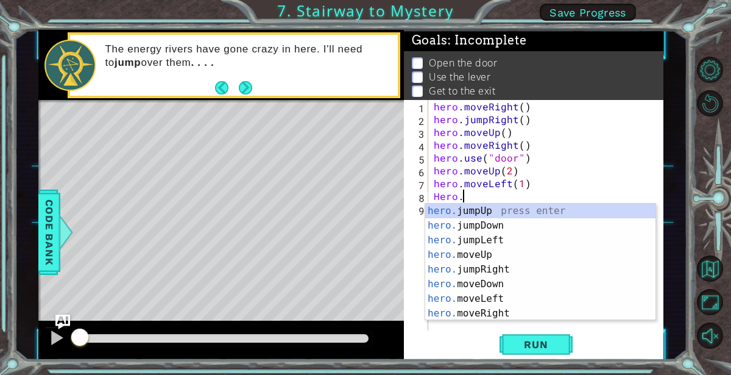
scroll to position [0, 1]
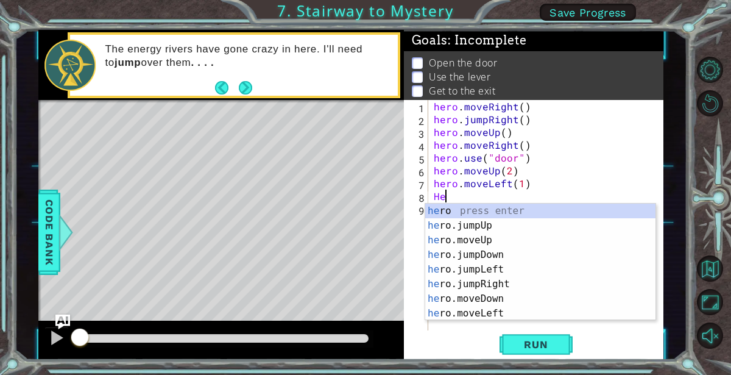
type textarea "H"
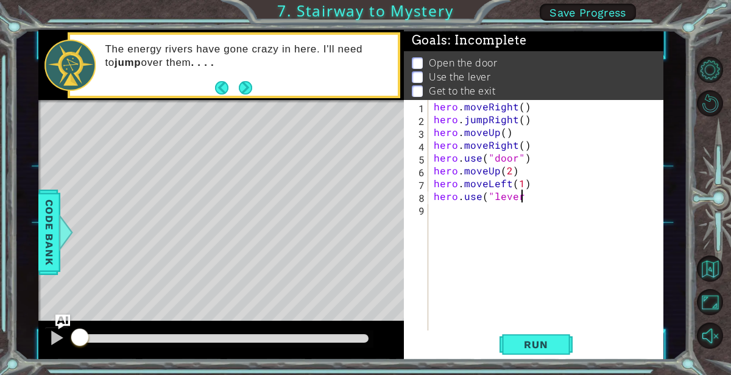
scroll to position [0, 5]
type textarea "hero.use("lever")"
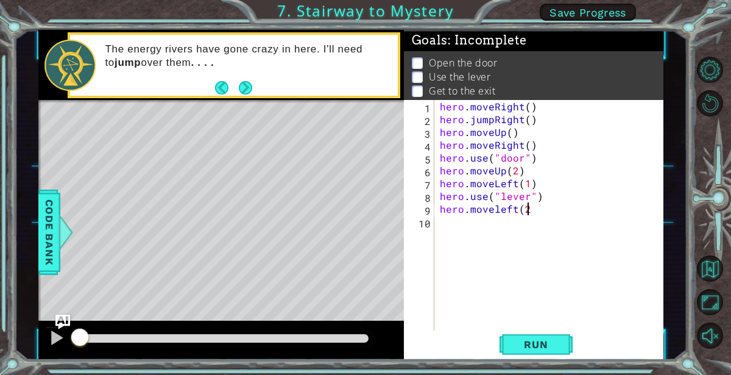
type textarea "hero.moveleft(2)"
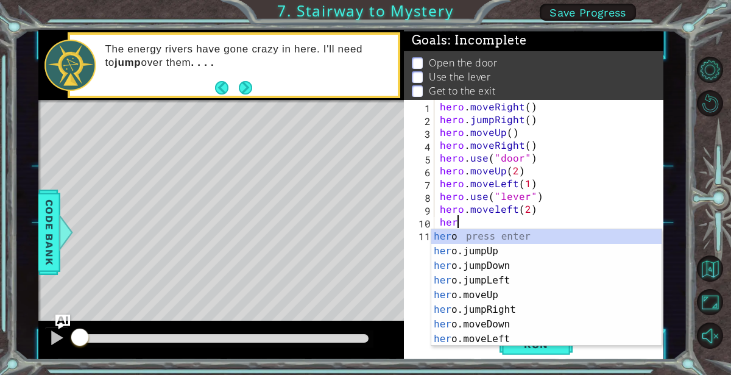
scroll to position [0, 1]
type textarea "h"
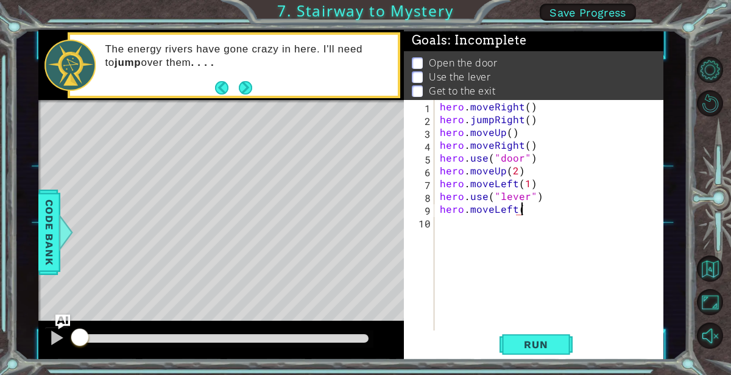
scroll to position [0, 5]
type textarea "hero.moveLeft(2)"
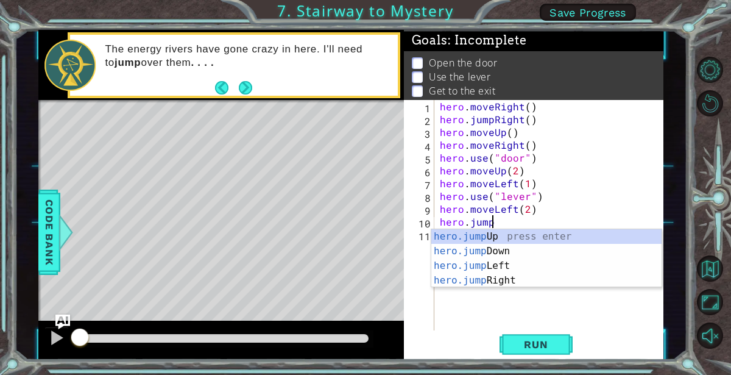
scroll to position [0, 3]
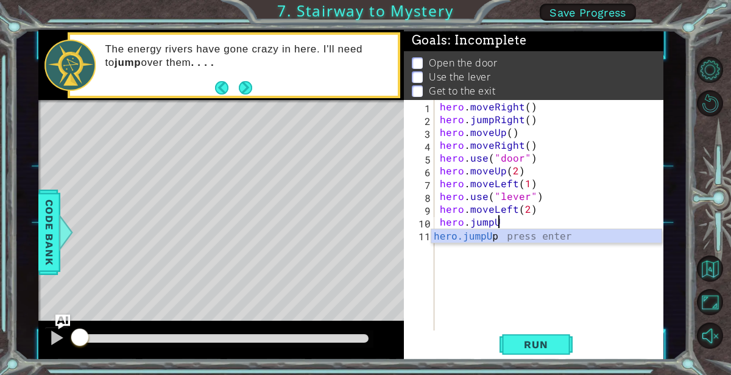
type textarea "hero.jumpUp"
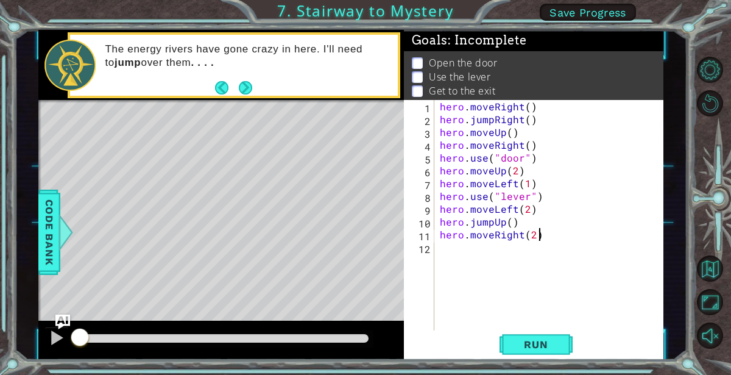
scroll to position [0, 5]
type textarea "hero.moveRight(2)"
click at [534, 344] on span "Run" at bounding box center [536, 344] width 48 height 12
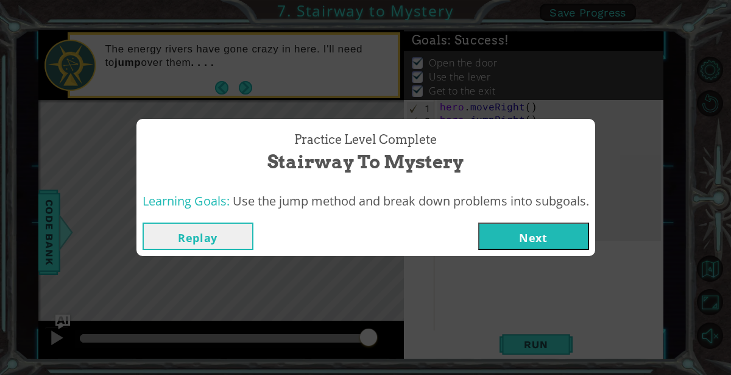
click at [523, 239] on button "Next" at bounding box center [533, 235] width 111 height 27
